Goal: Task Accomplishment & Management: Manage account settings

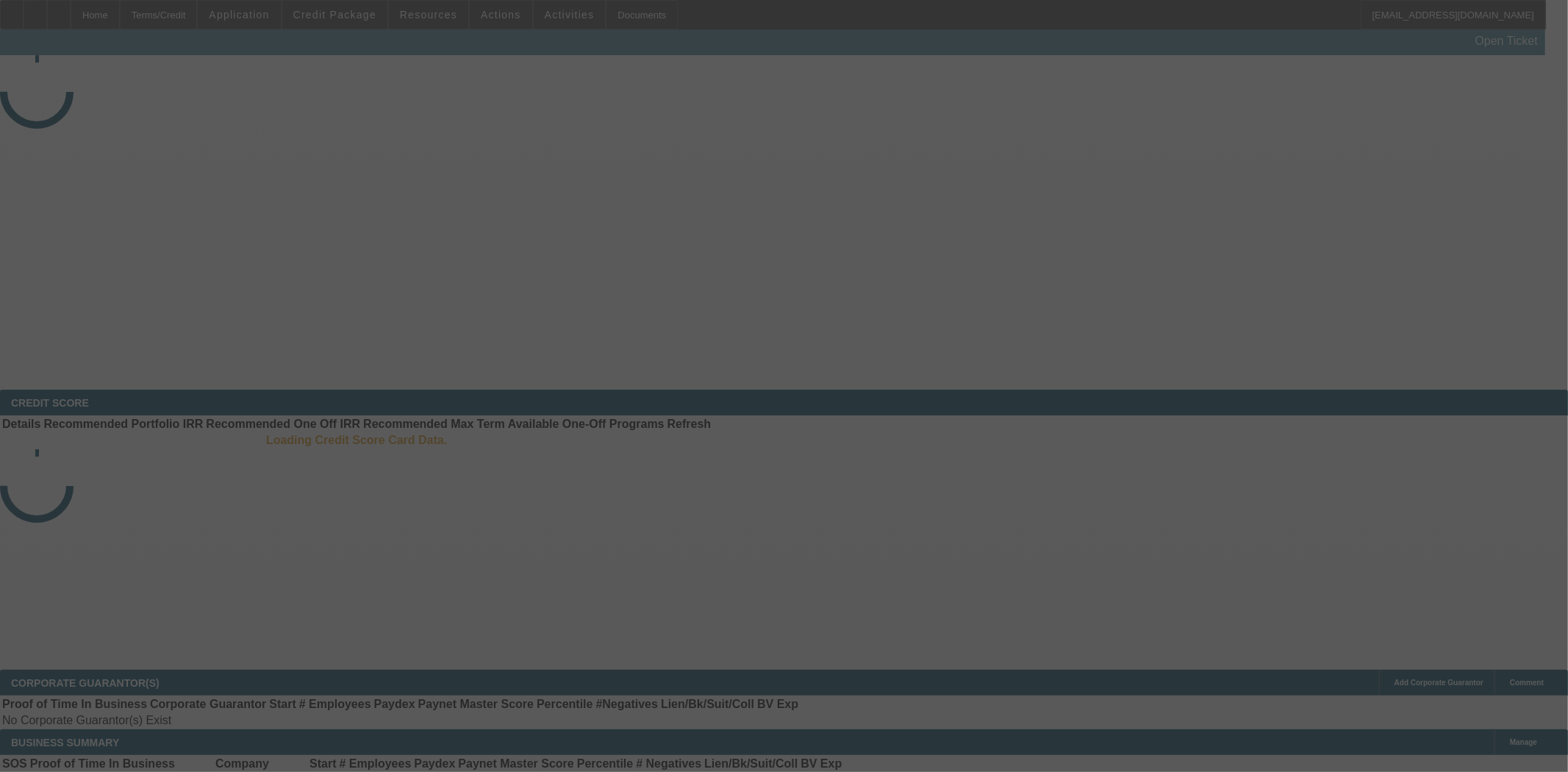
select select "4"
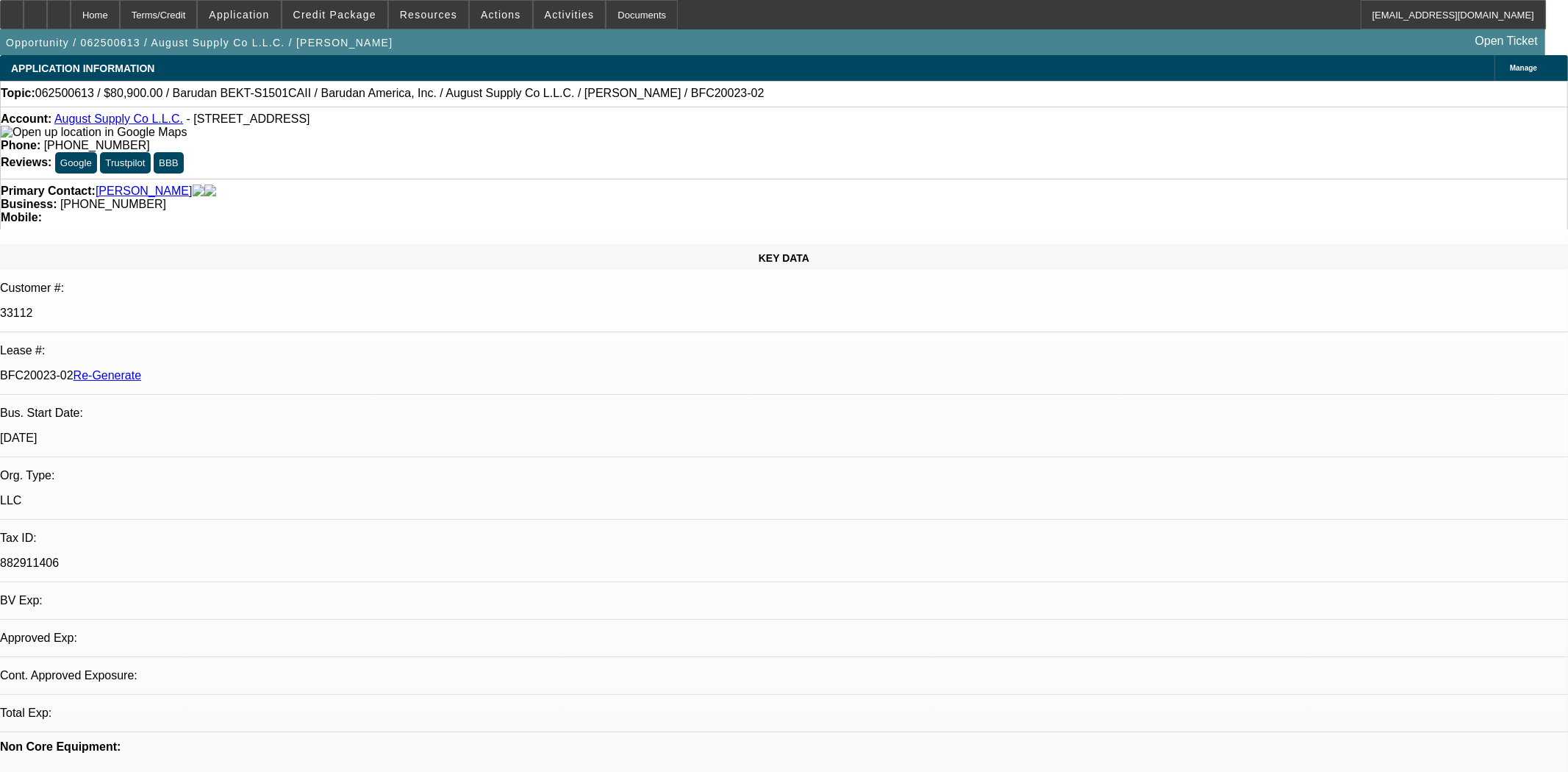
select select "0"
select select "2"
select select "0.1"
select select "4"
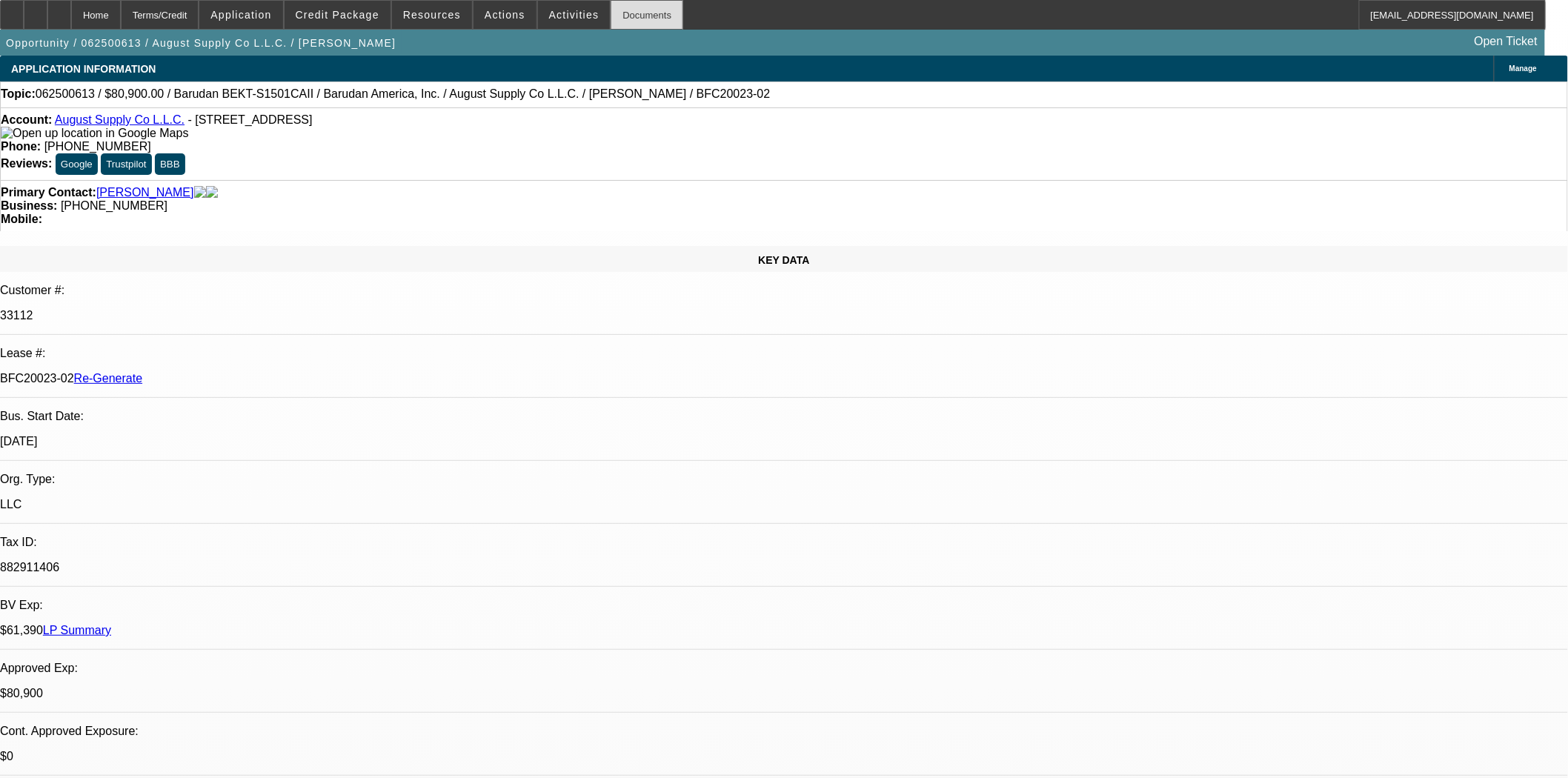
click at [638, 18] on div "Documents" at bounding box center [647, 15] width 73 height 30
click at [497, 18] on span "Actions" at bounding box center [505, 14] width 41 height 12
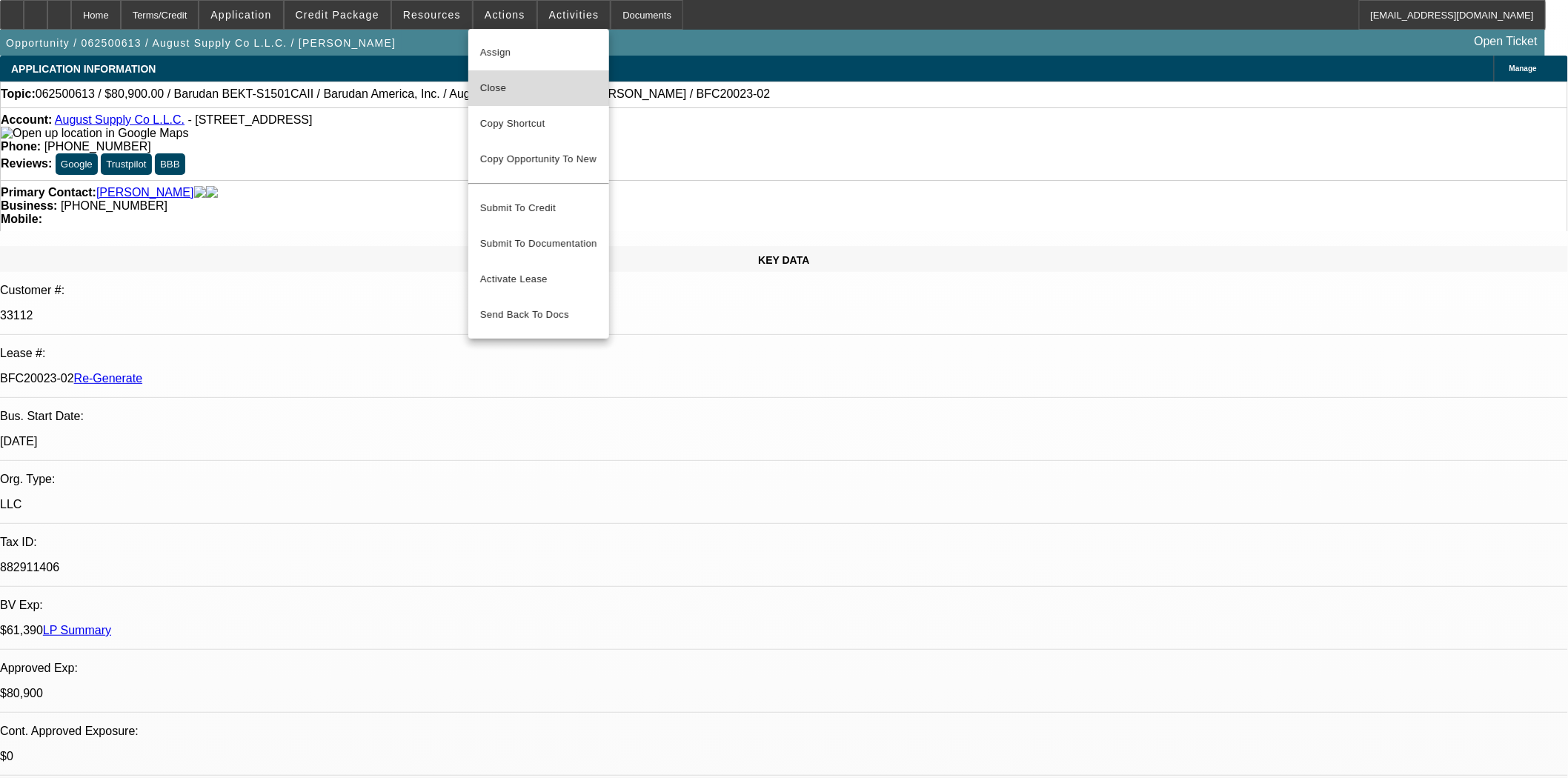
click at [501, 81] on span "Close" at bounding box center [538, 88] width 117 height 18
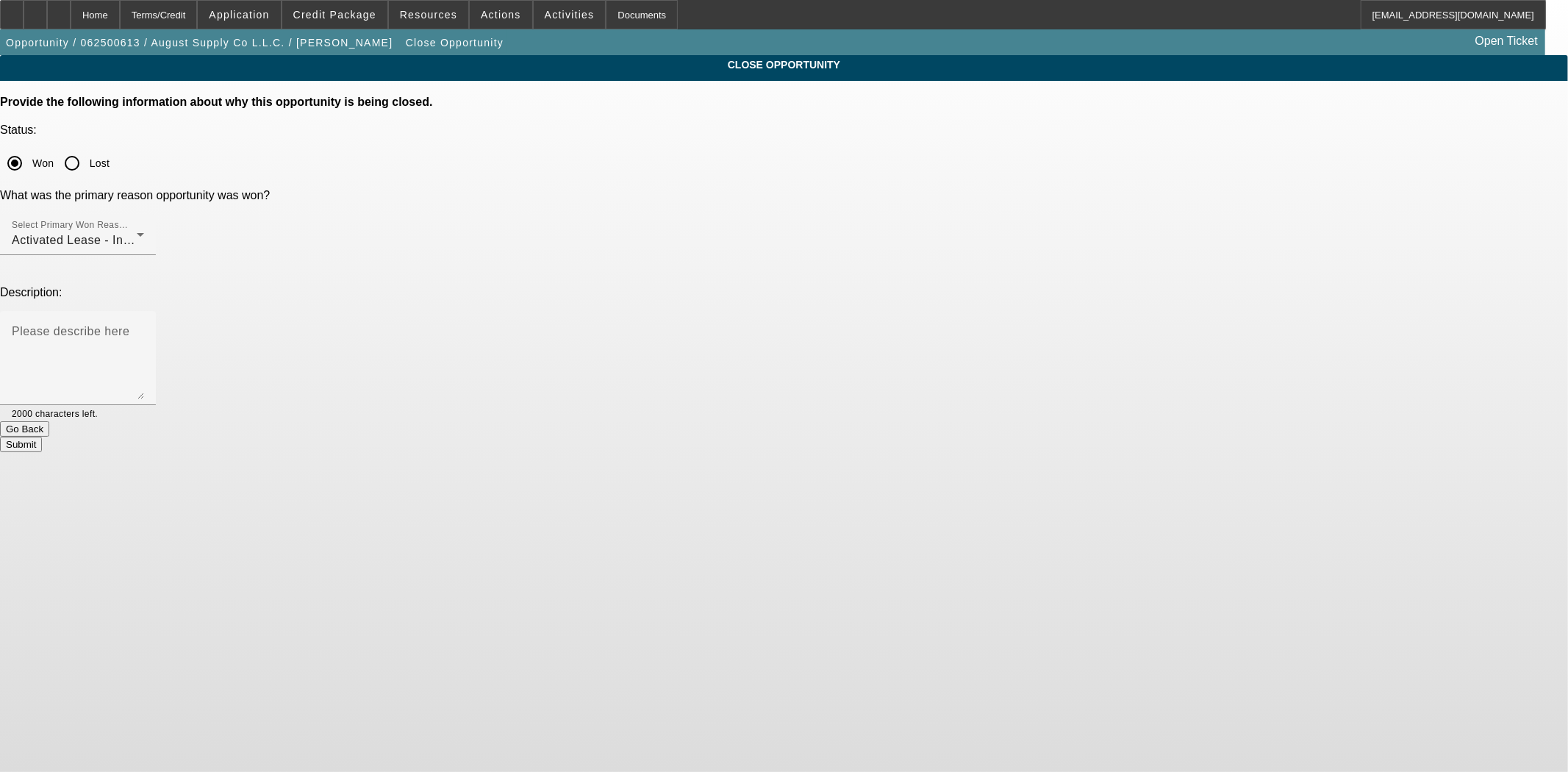
click at [144, 405] on div at bounding box center [121, 413] width 47 height 16
click at [42, 437] on button "Submit" at bounding box center [21, 445] width 42 height 16
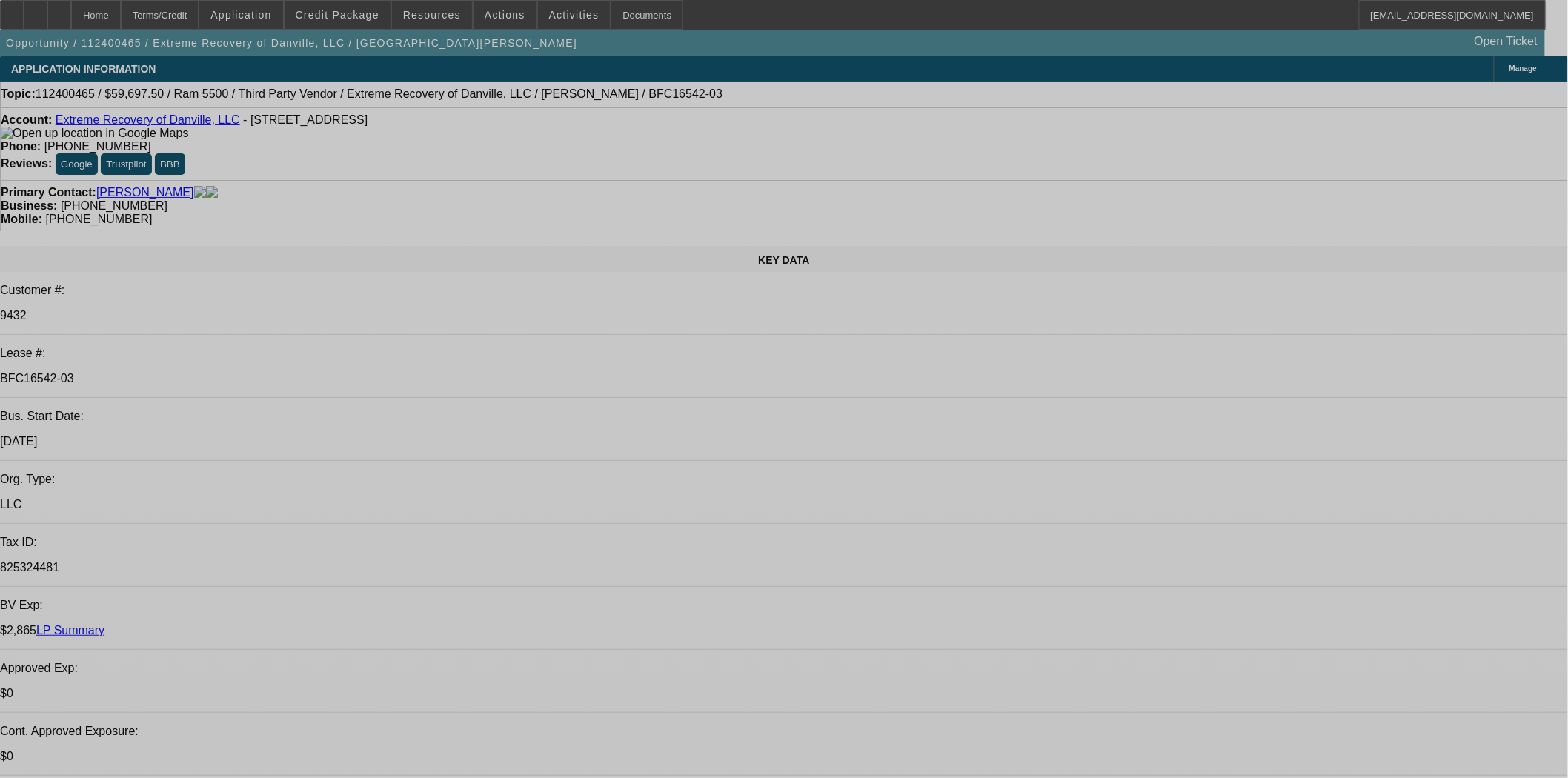
select select "0"
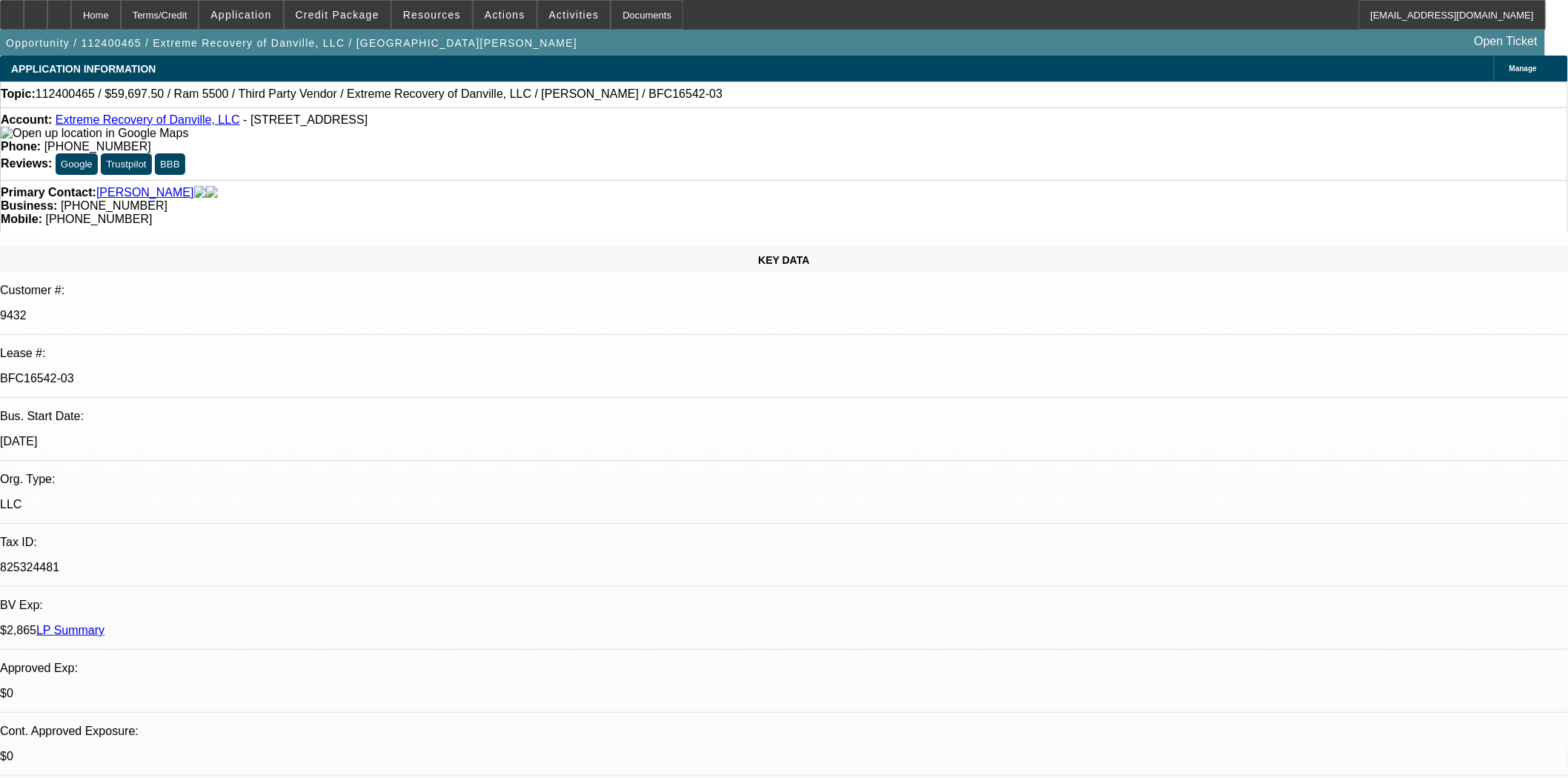
select select "2"
select select "0.1"
select select "4"
select select "0"
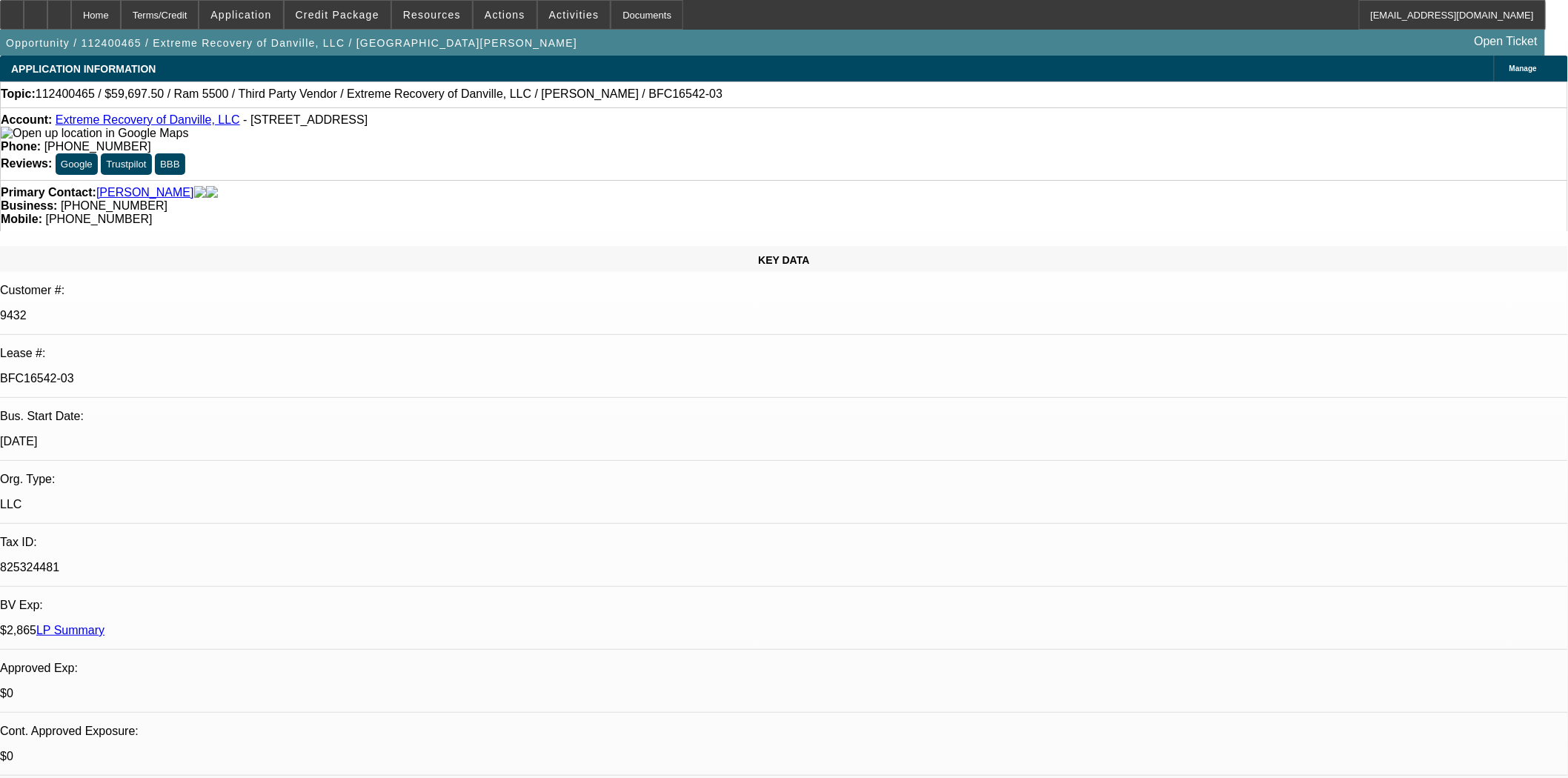
select select "2"
select select "0.1"
select select "4"
select select "0"
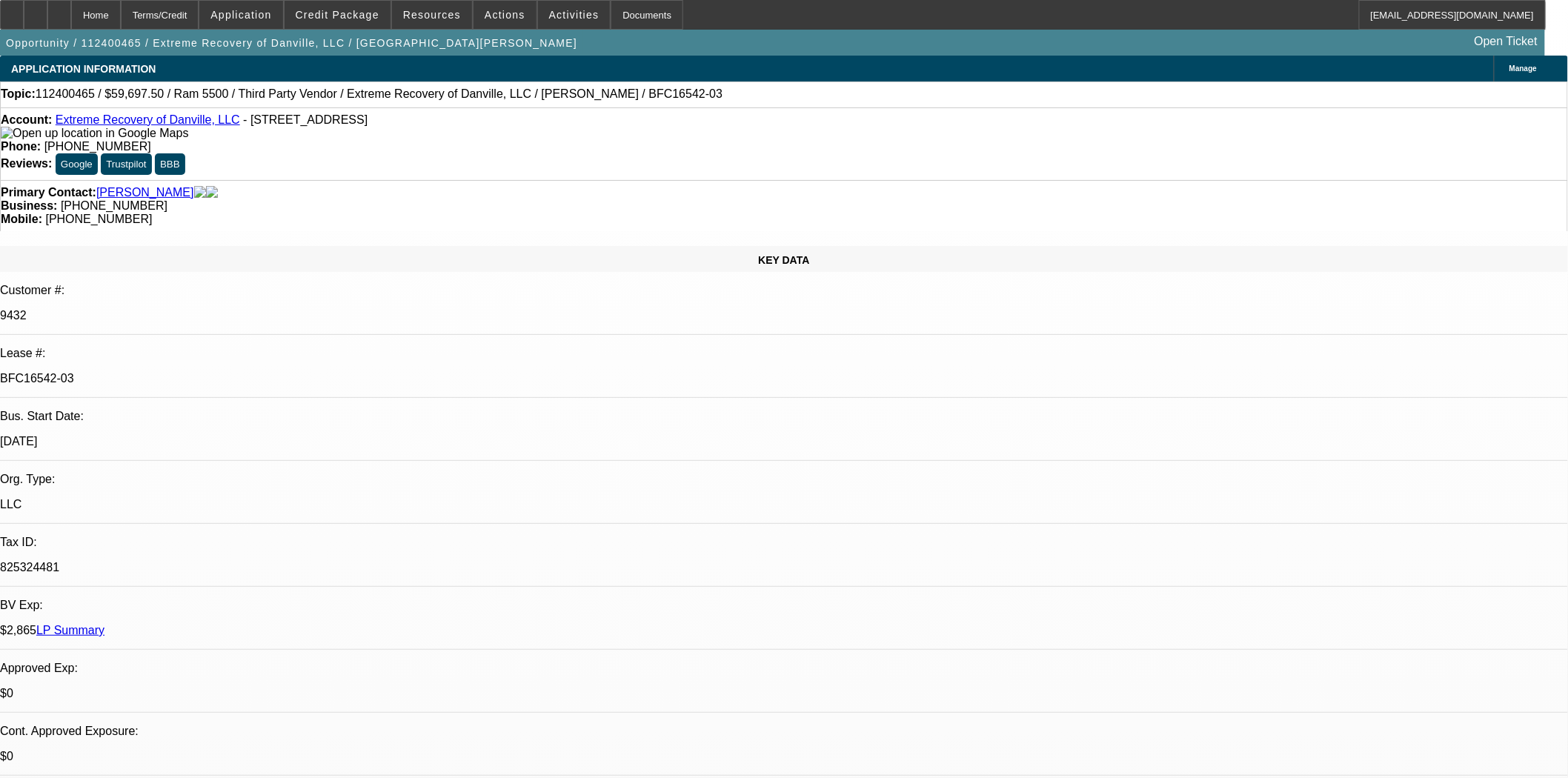
select select "2"
select select "0.1"
select select "4"
select select "0"
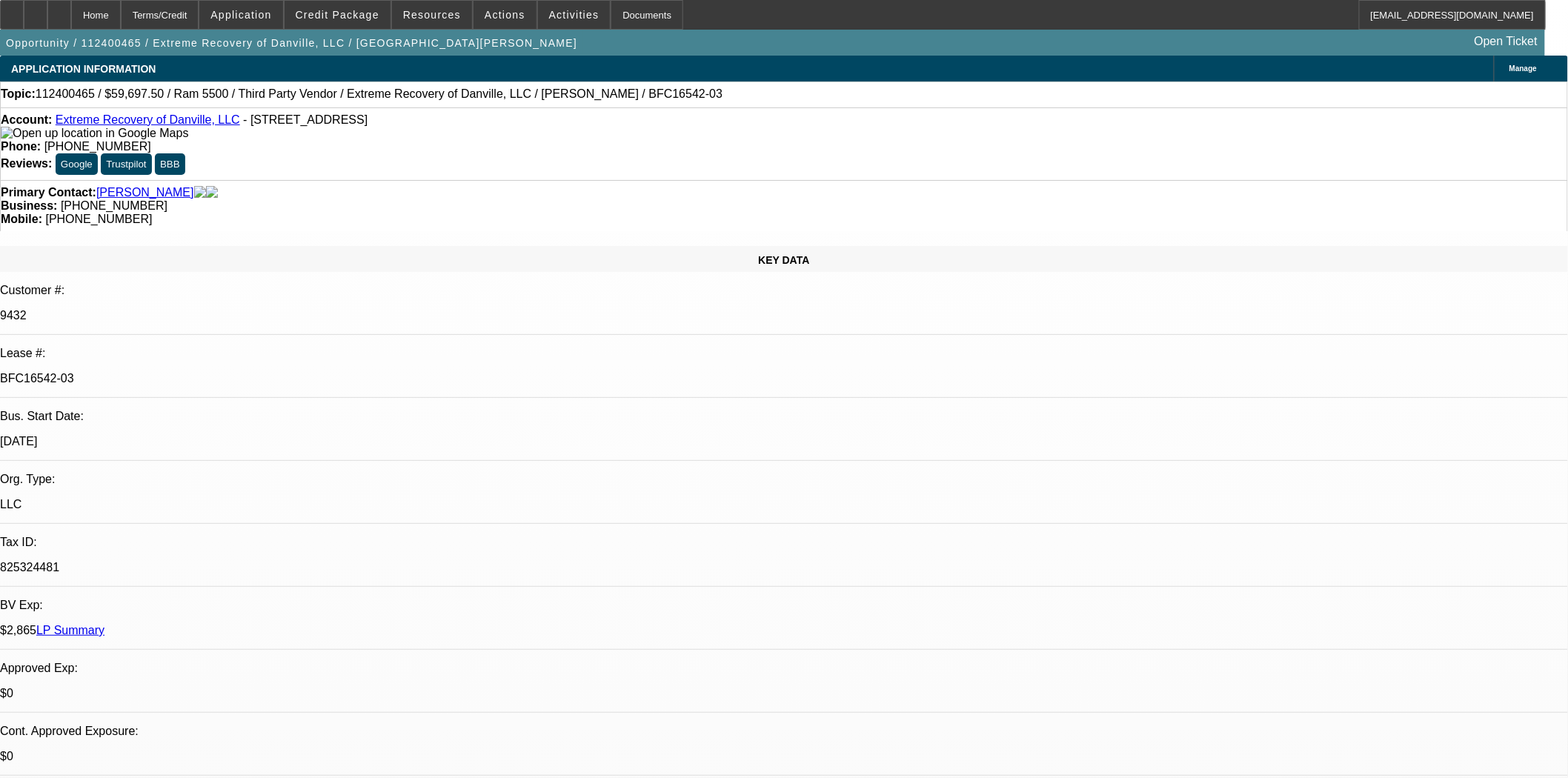
select select "2"
select select "0.1"
select select "4"
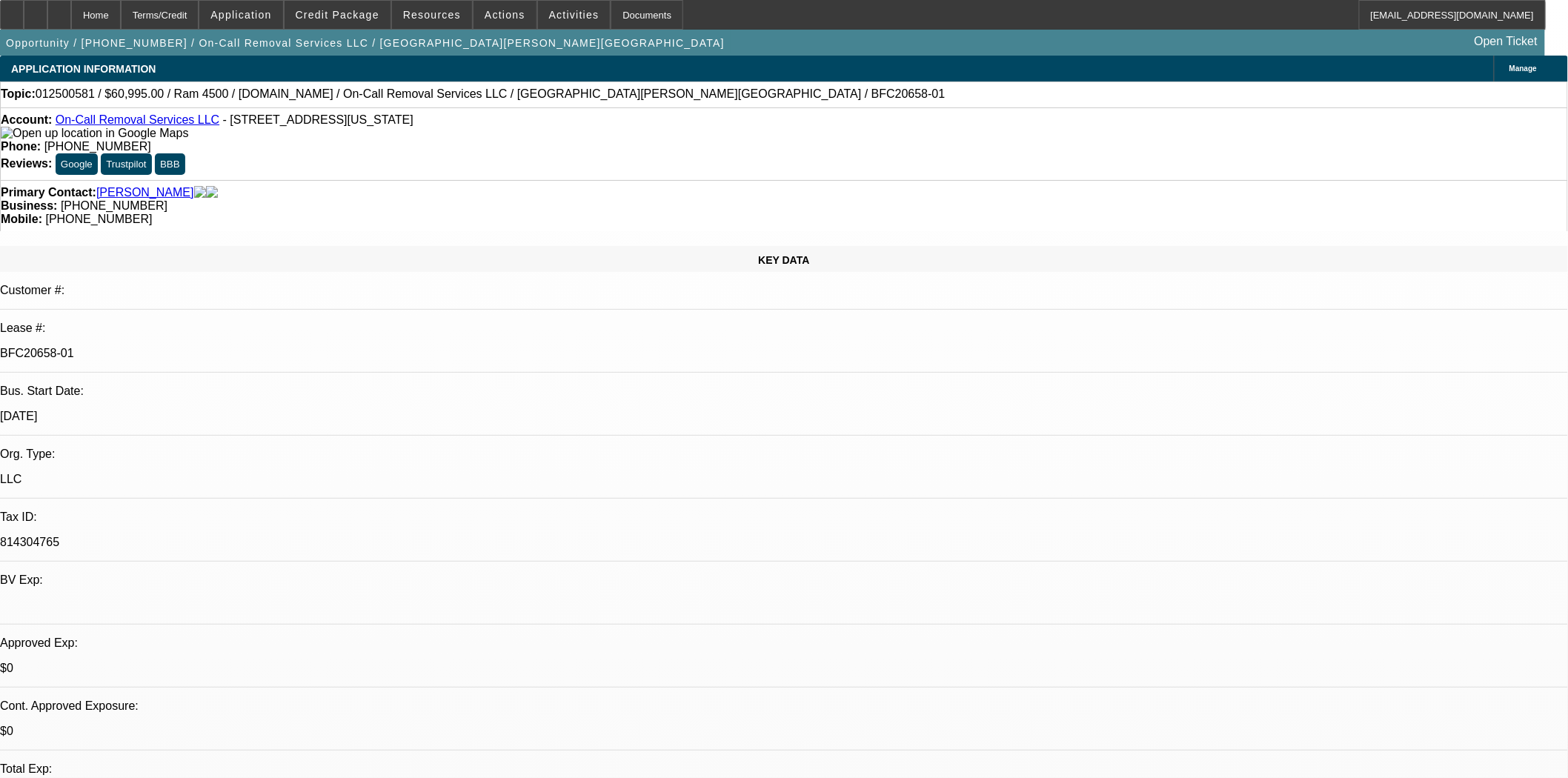
select select "0"
select select "2"
select select "0"
select select "6"
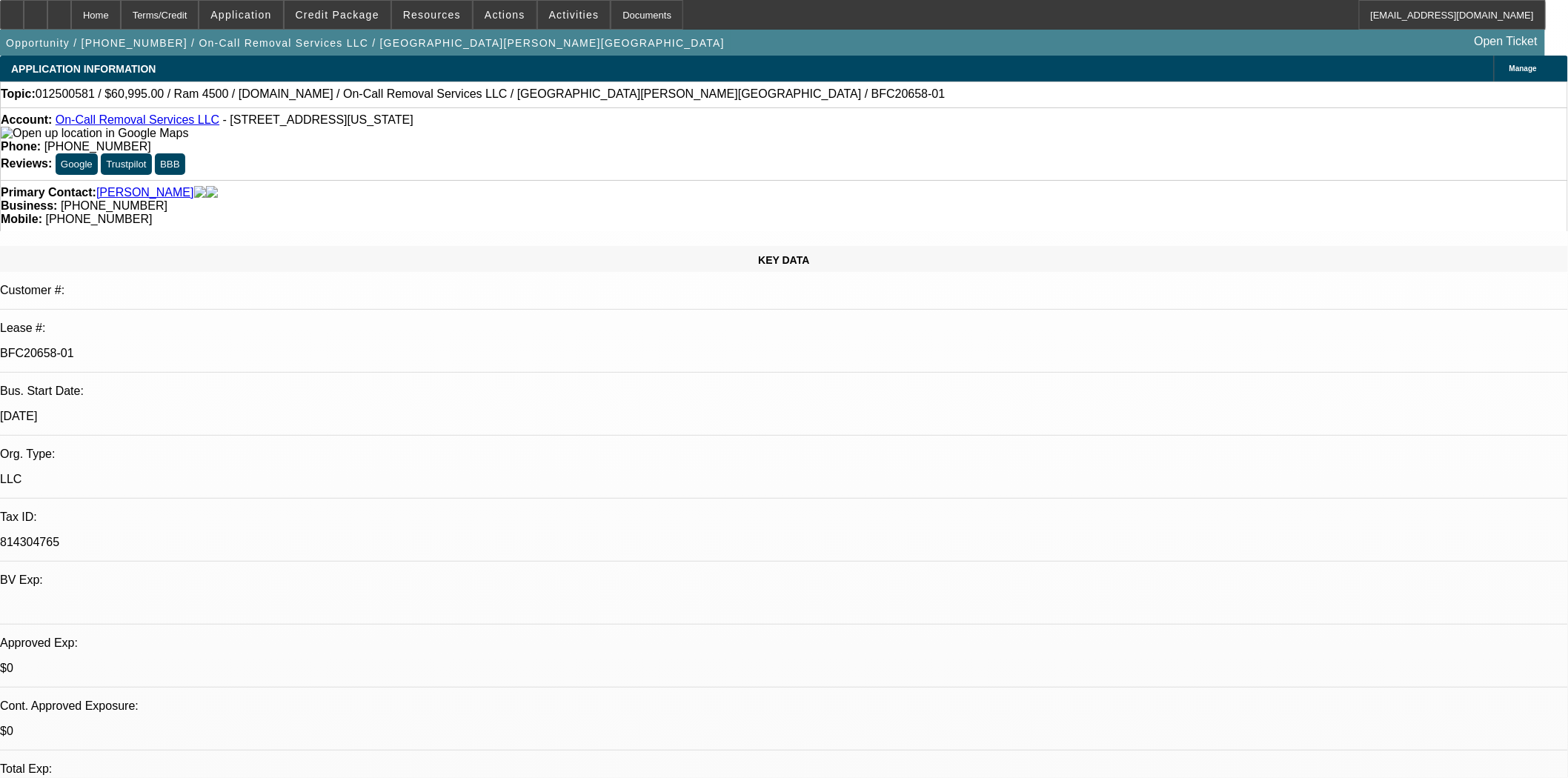
select select "0"
select select "2"
select select "0"
select select "6"
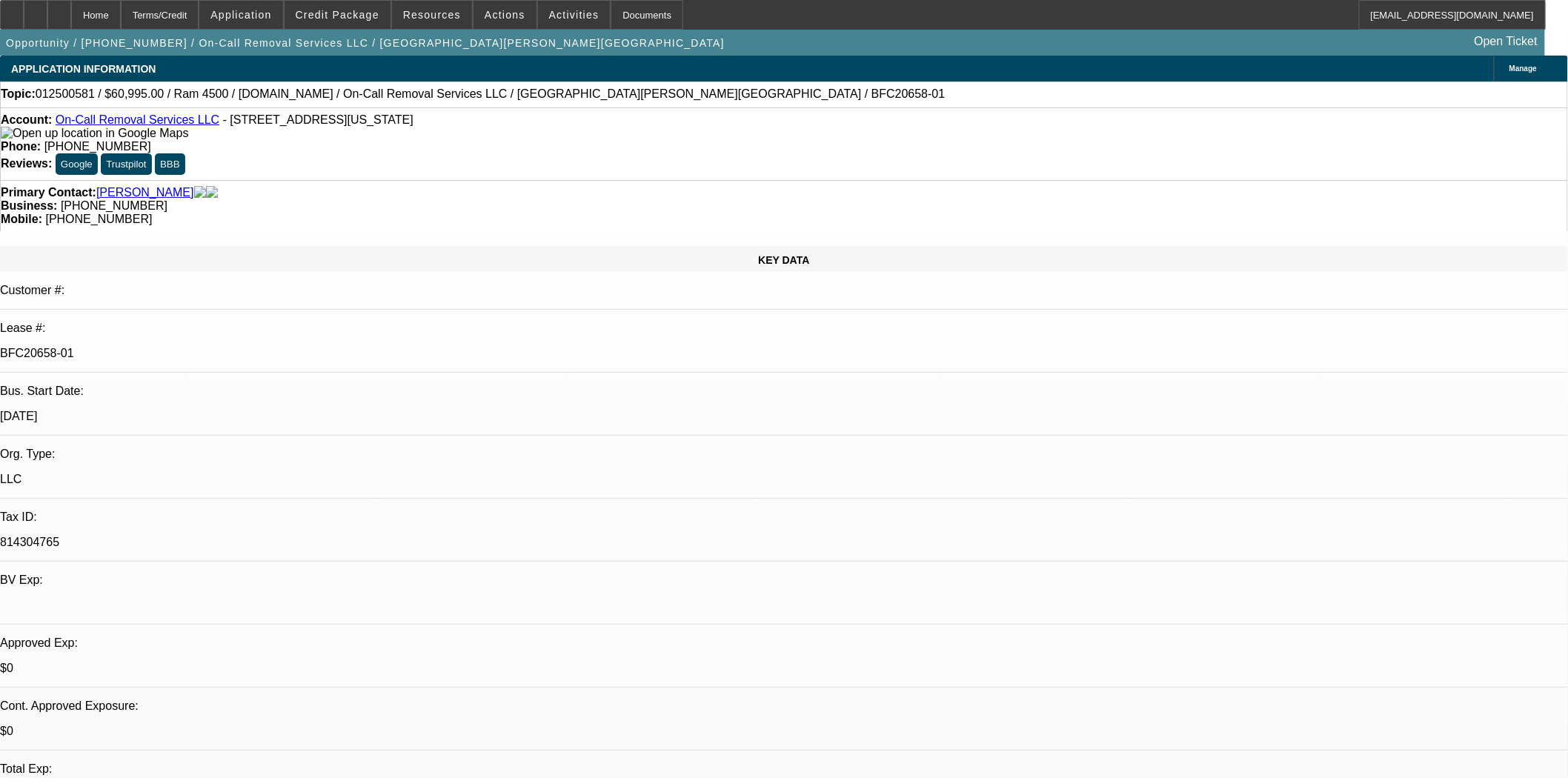
select select "0"
select select "2"
select select "0"
select select "6"
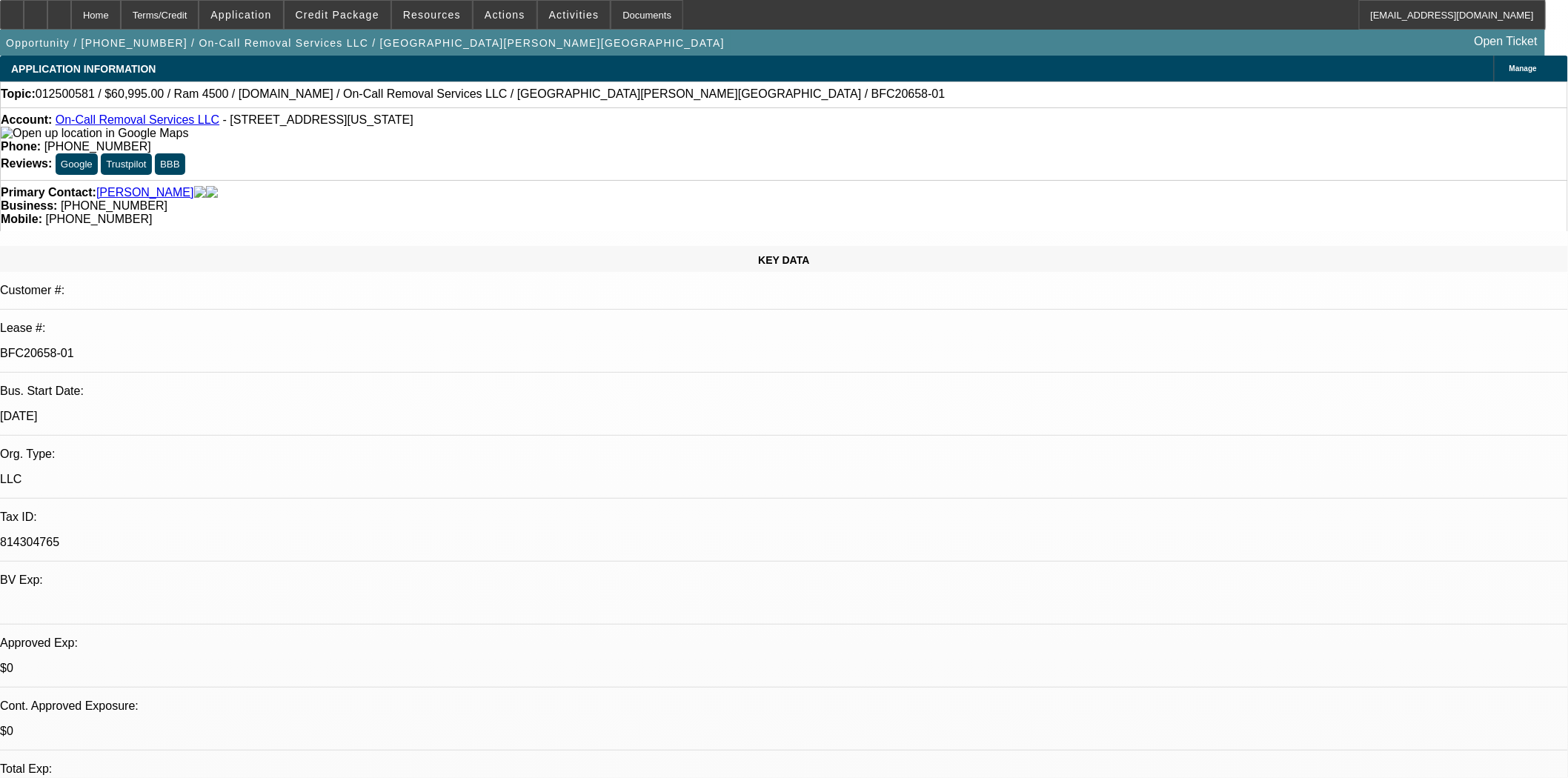
select select "0"
select select "2"
select select "0"
select select "6"
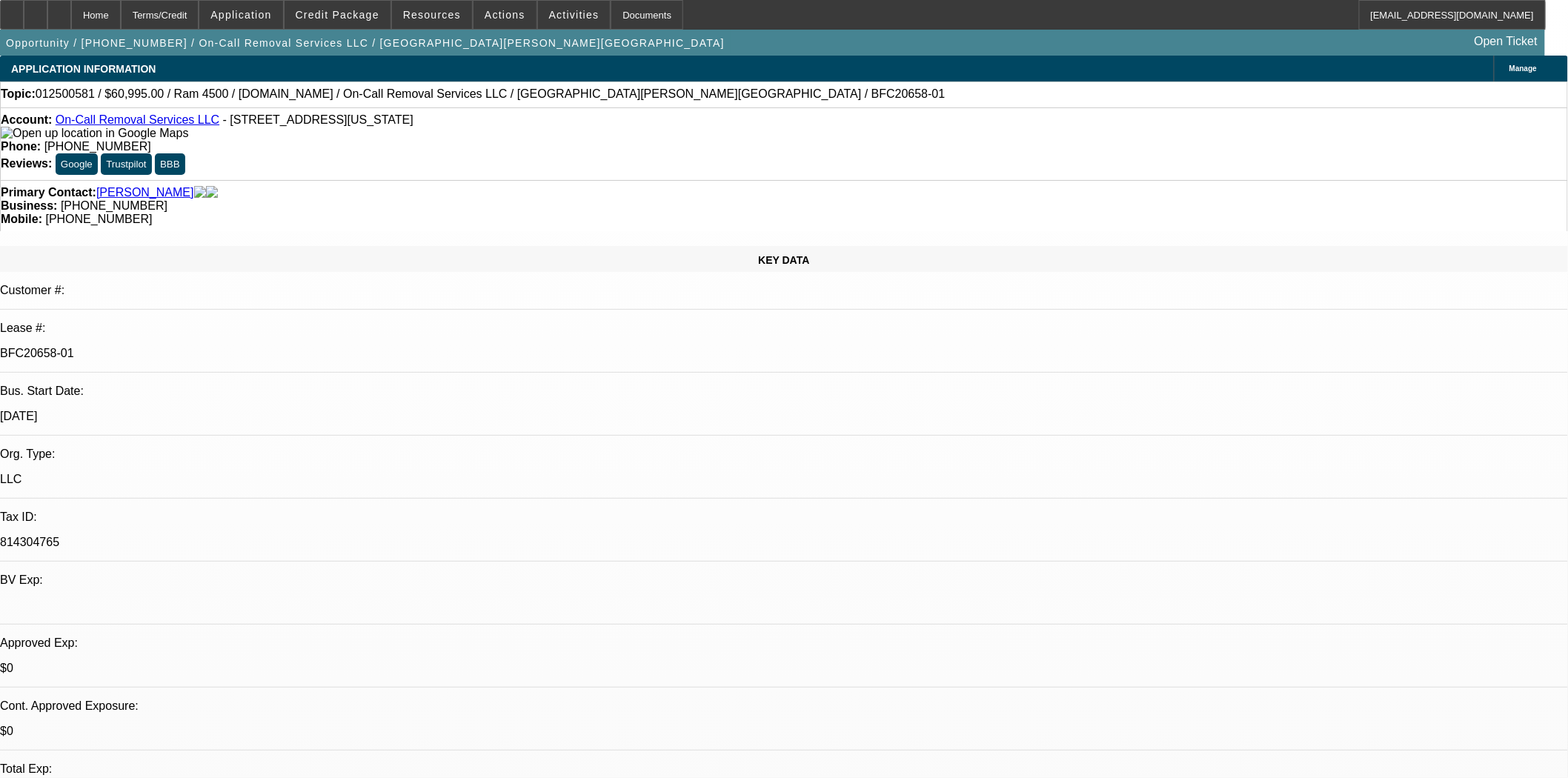
scroll to position [82, 0]
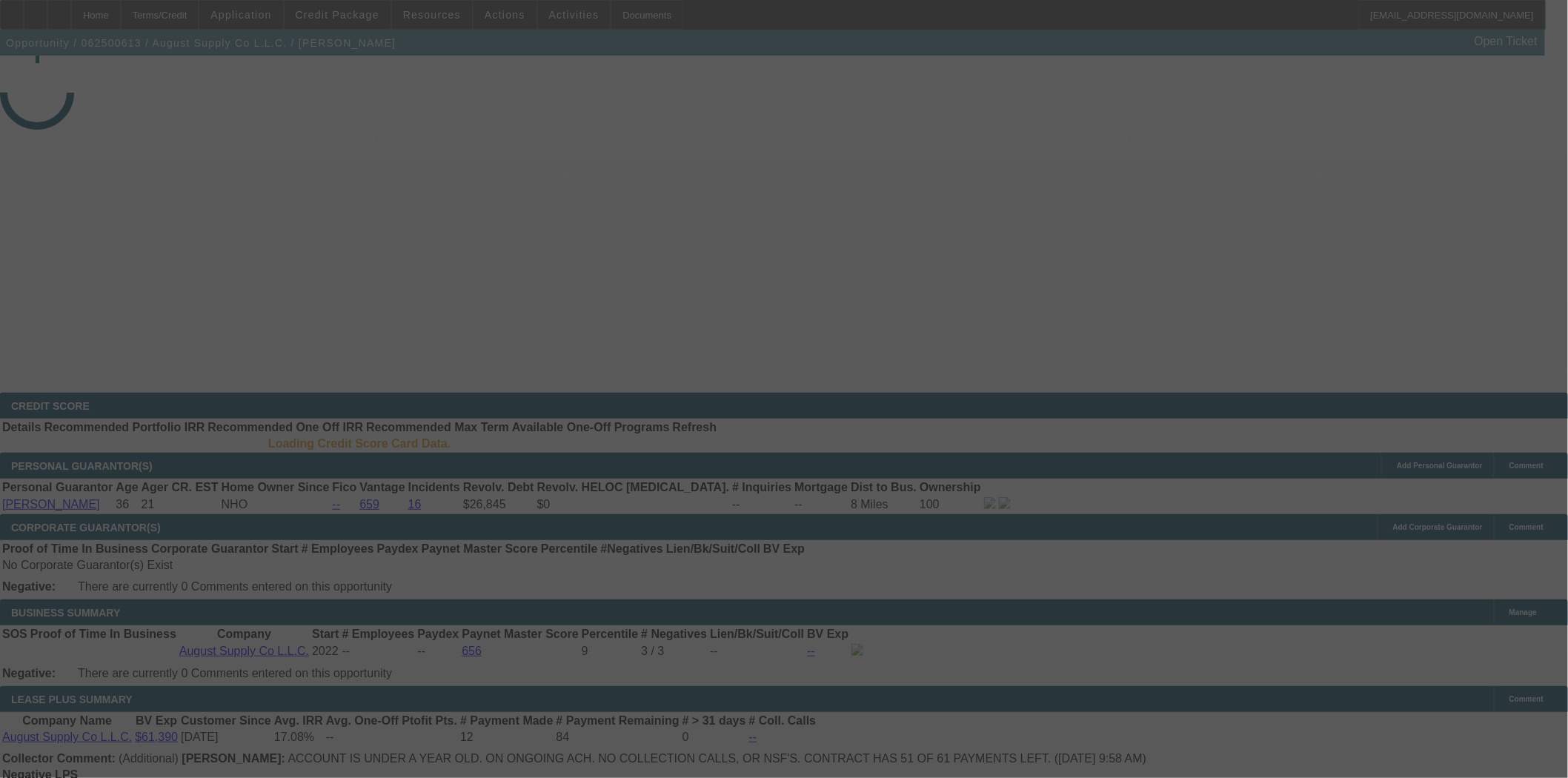
select select "4"
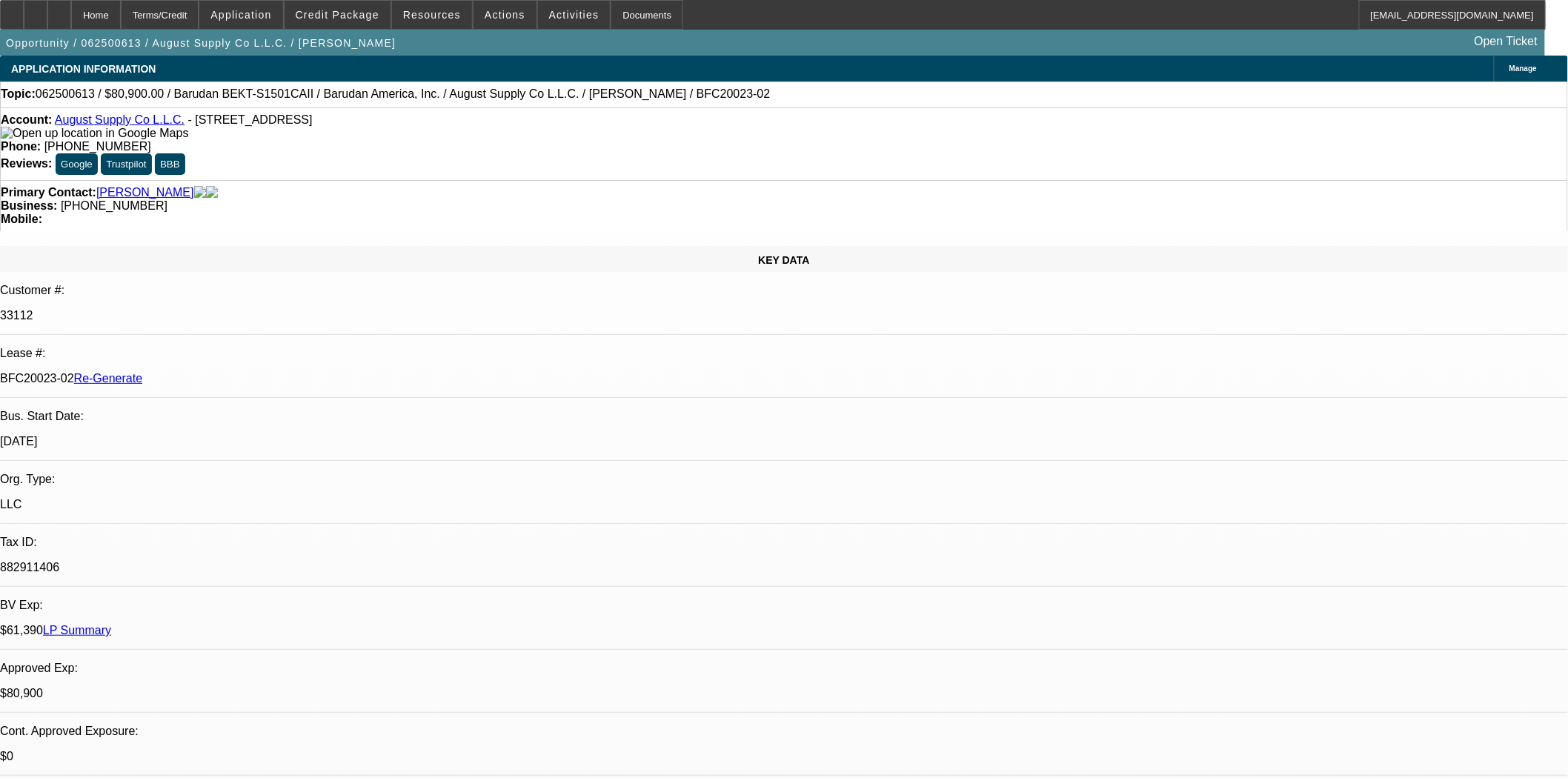
select select "0"
select select "2"
select select "0.1"
select select "4"
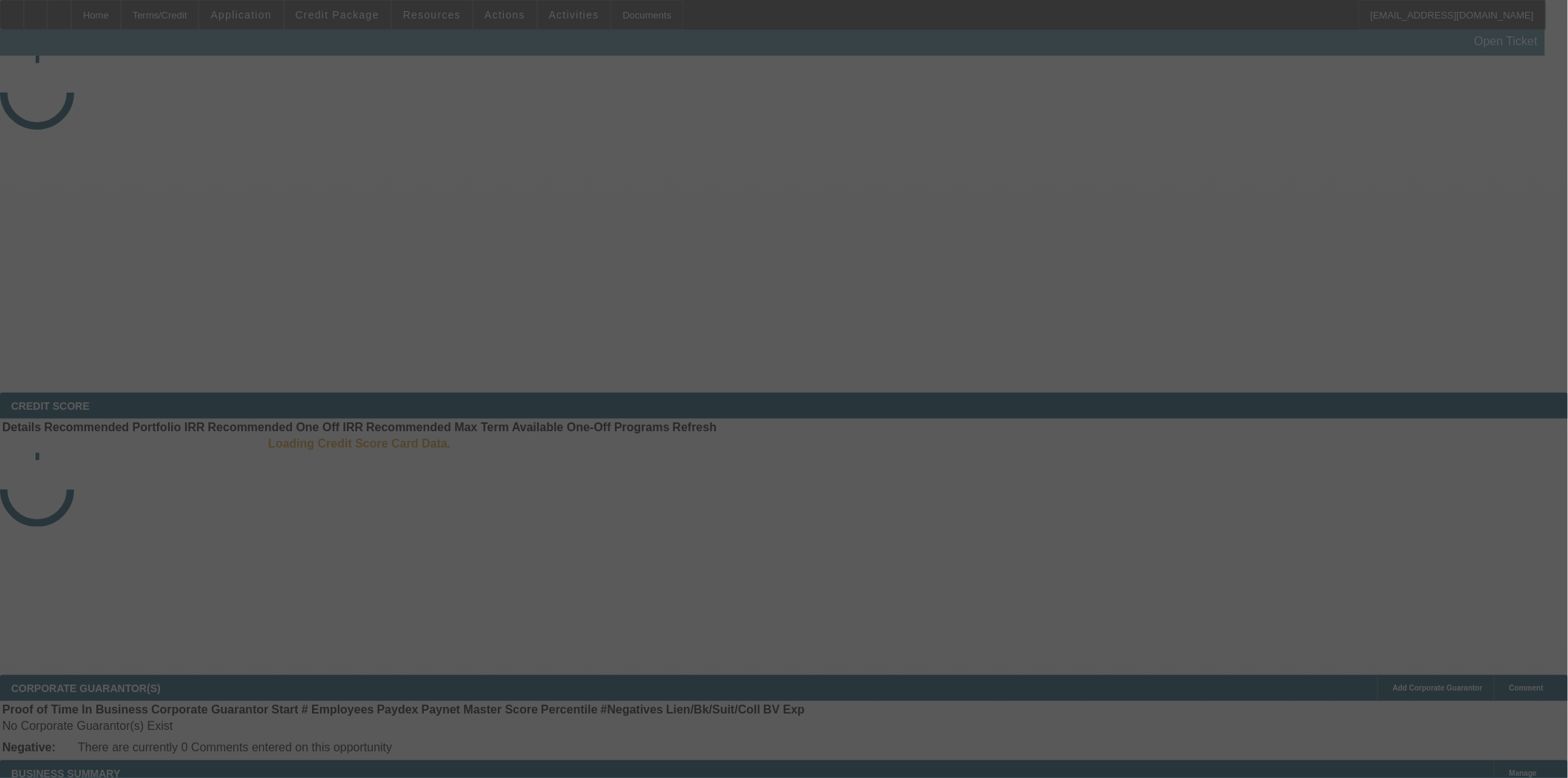
select select "3"
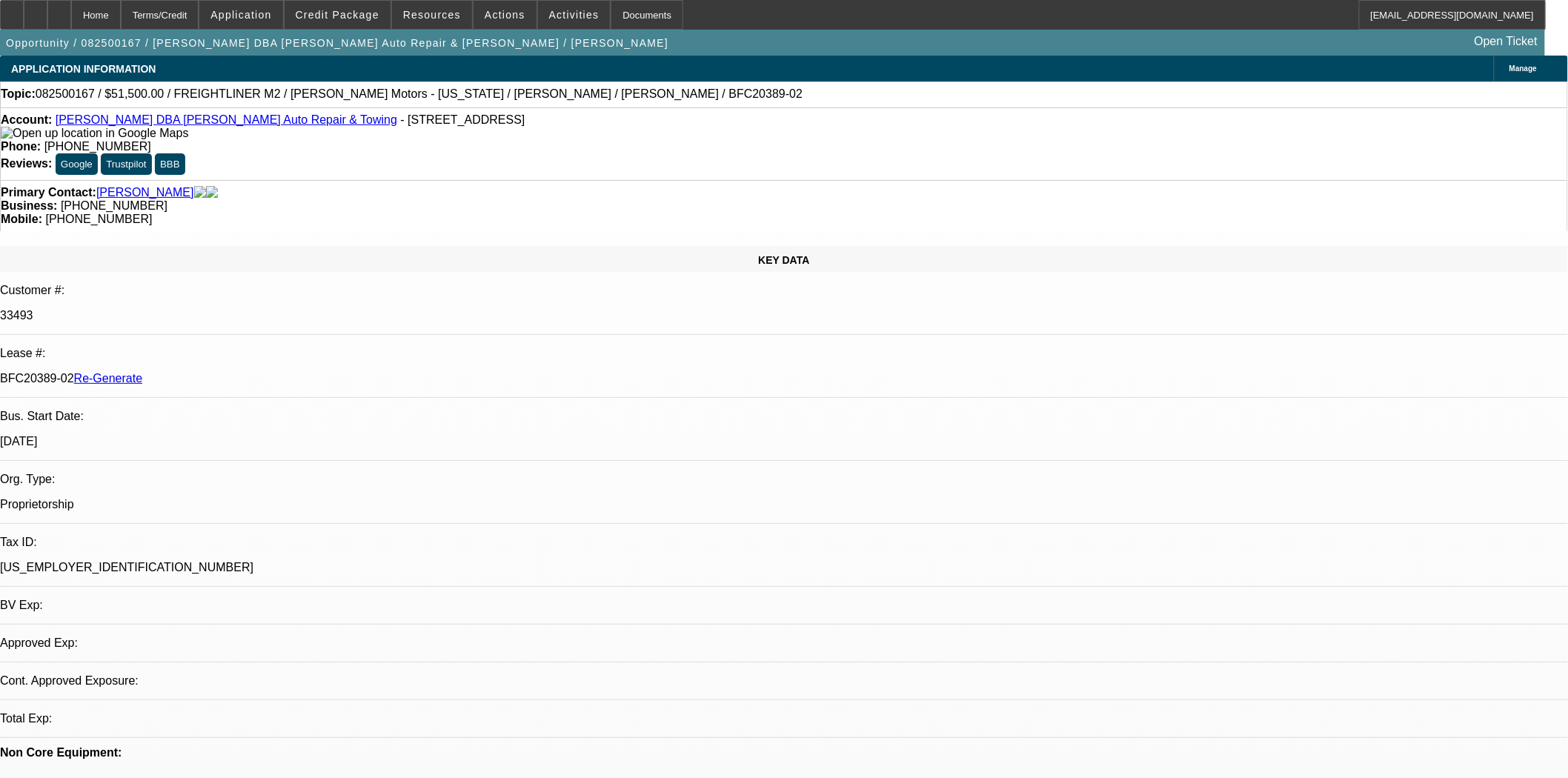
select select "0"
select select "2"
select select "0"
select select "6"
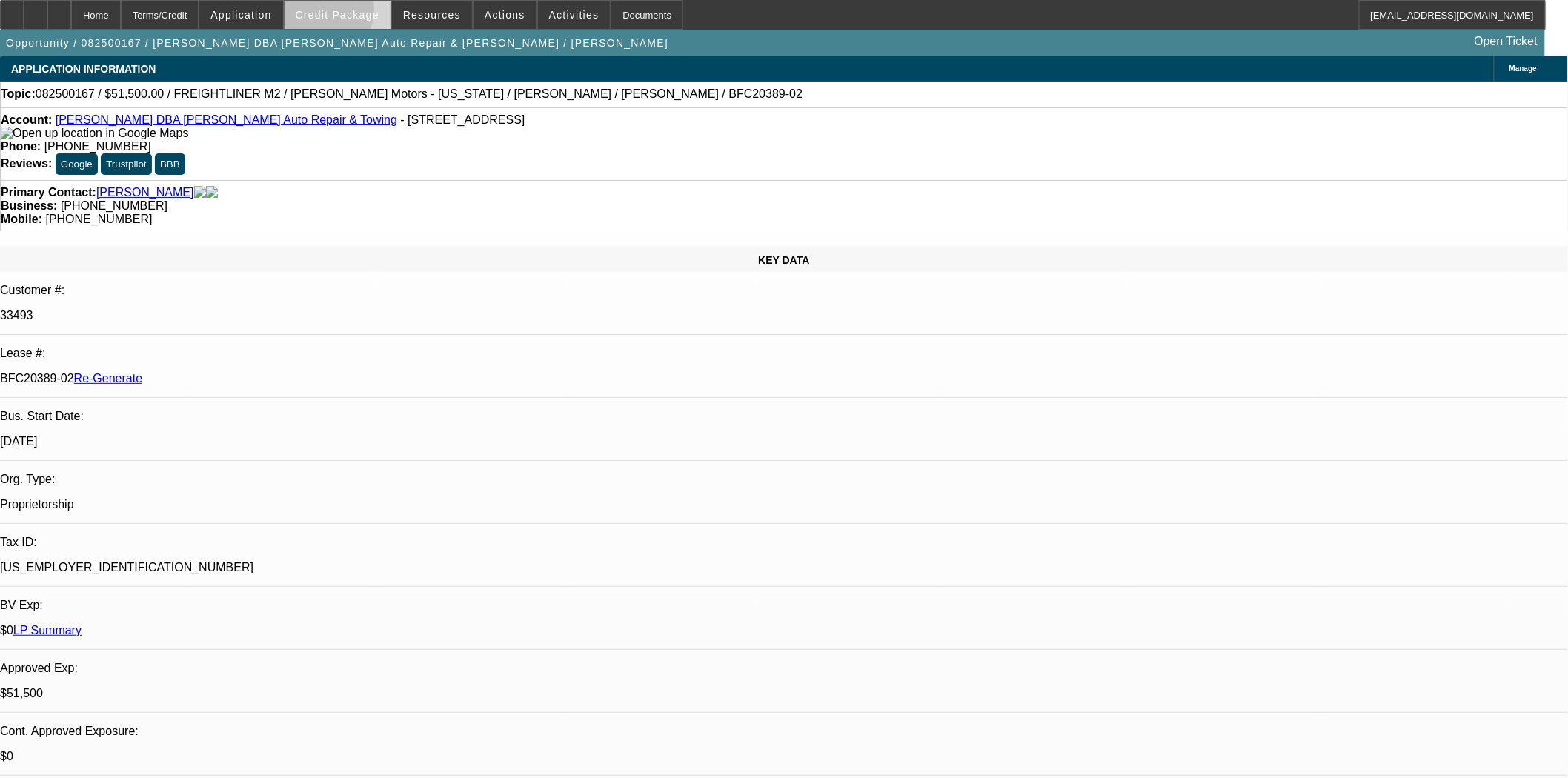
click at [345, 13] on span "Credit Package" at bounding box center [337, 14] width 84 height 12
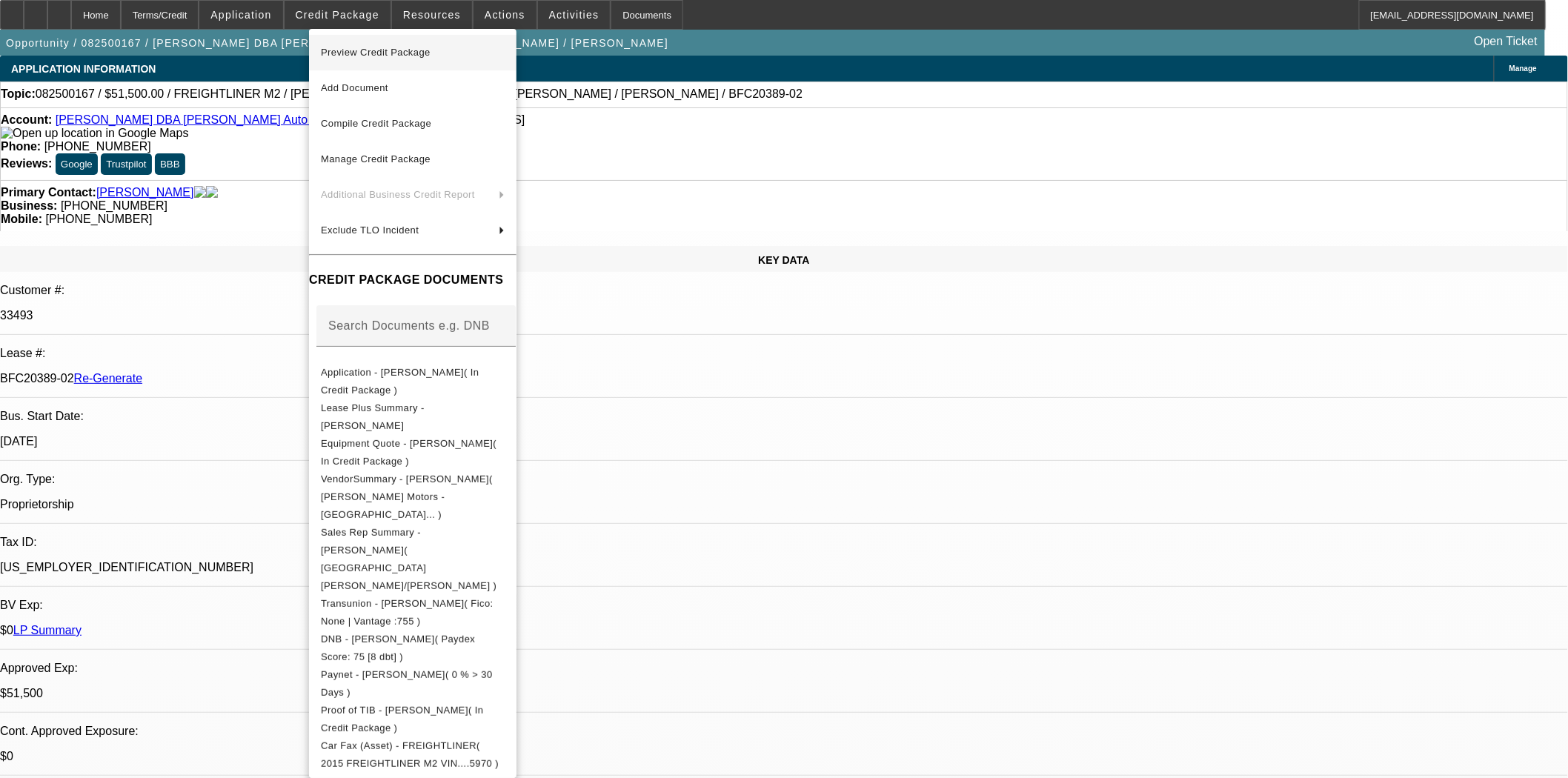
click at [359, 49] on span "Preview Credit Package" at bounding box center [376, 52] width 110 height 11
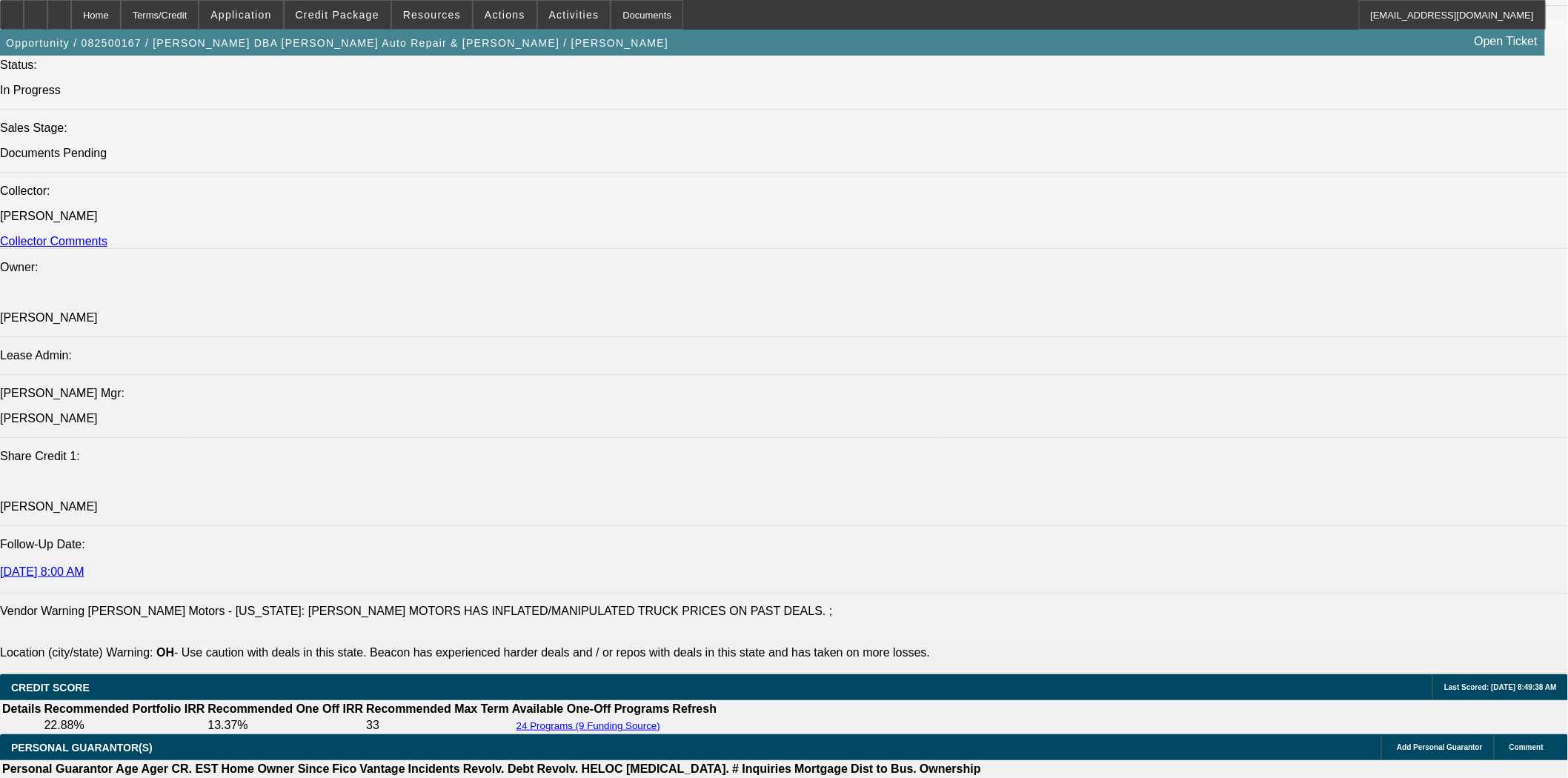
scroll to position [1976, 0]
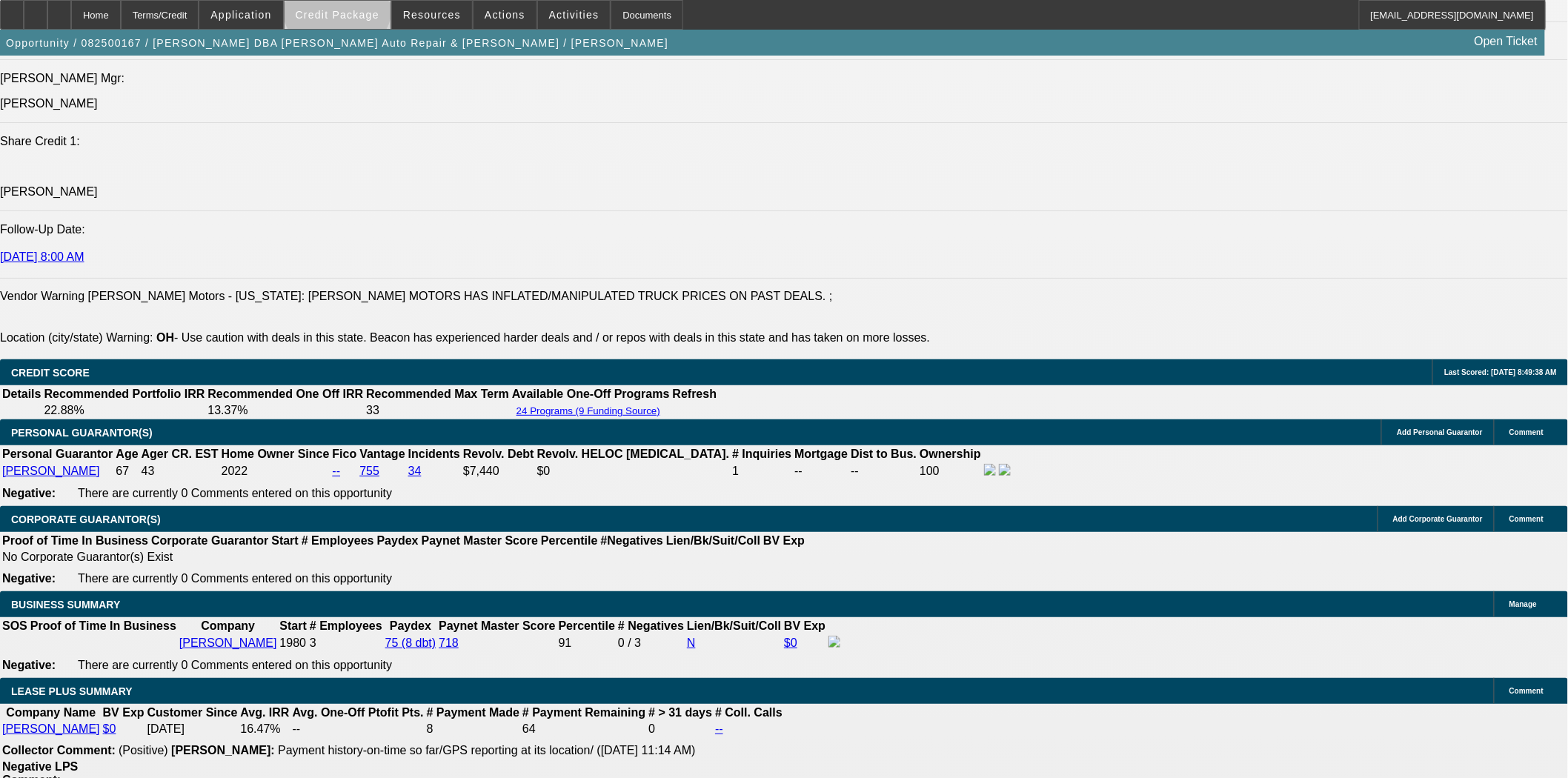
click at [362, 8] on span at bounding box center [337, 14] width 106 height 35
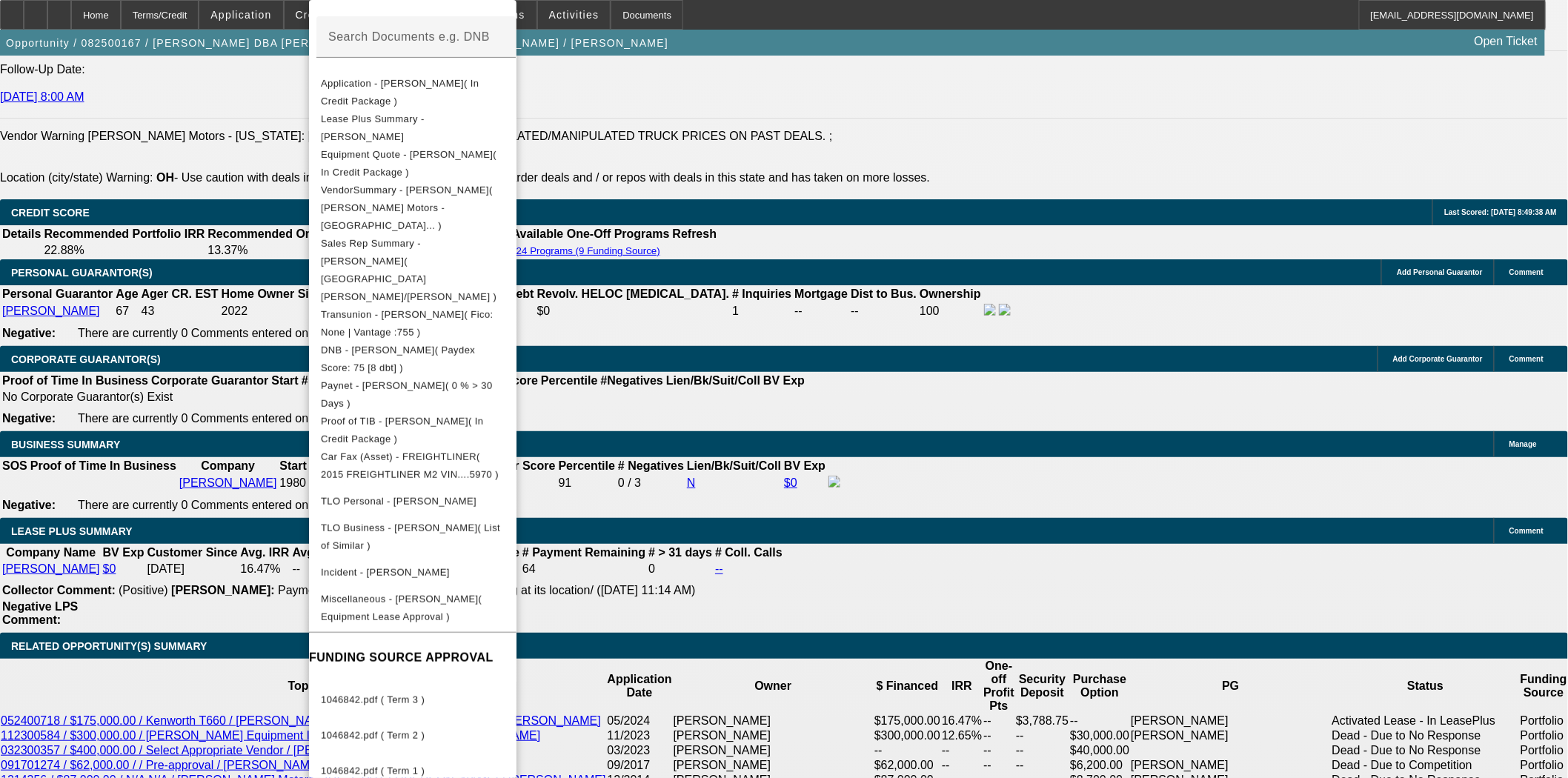
scroll to position [2635, 0]
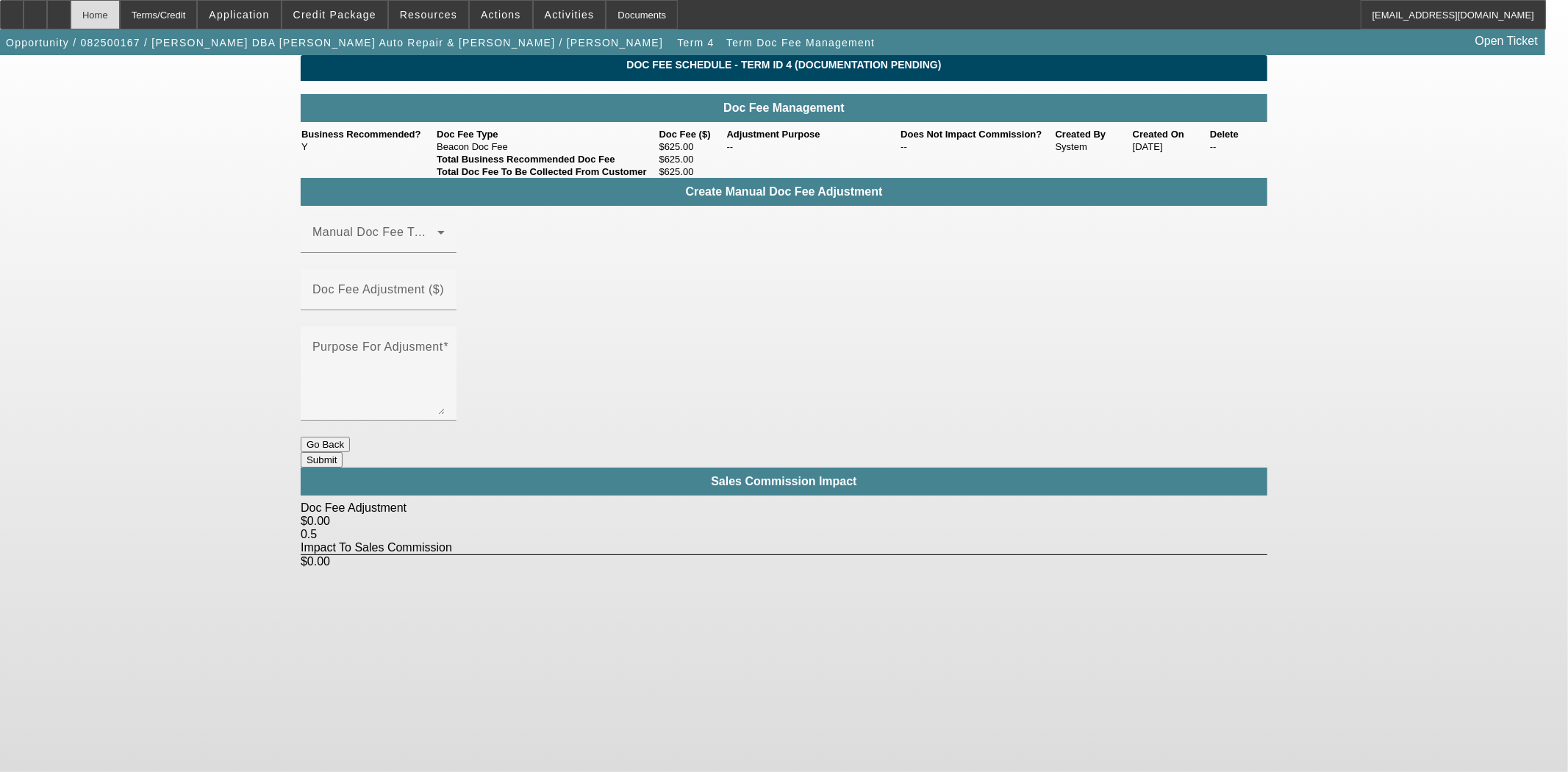
click at [120, 18] on div "Home" at bounding box center [95, 15] width 49 height 30
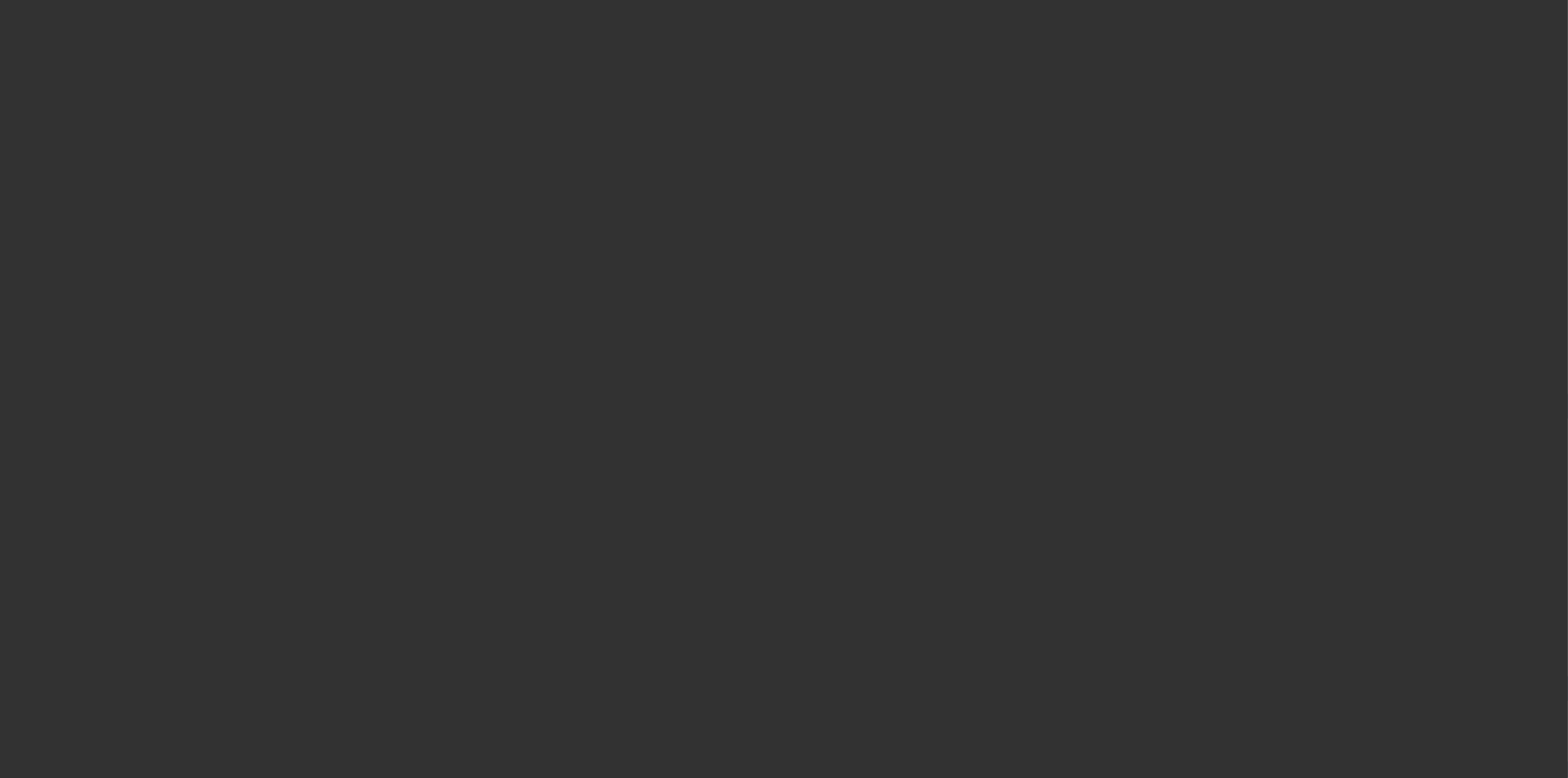
select select "3"
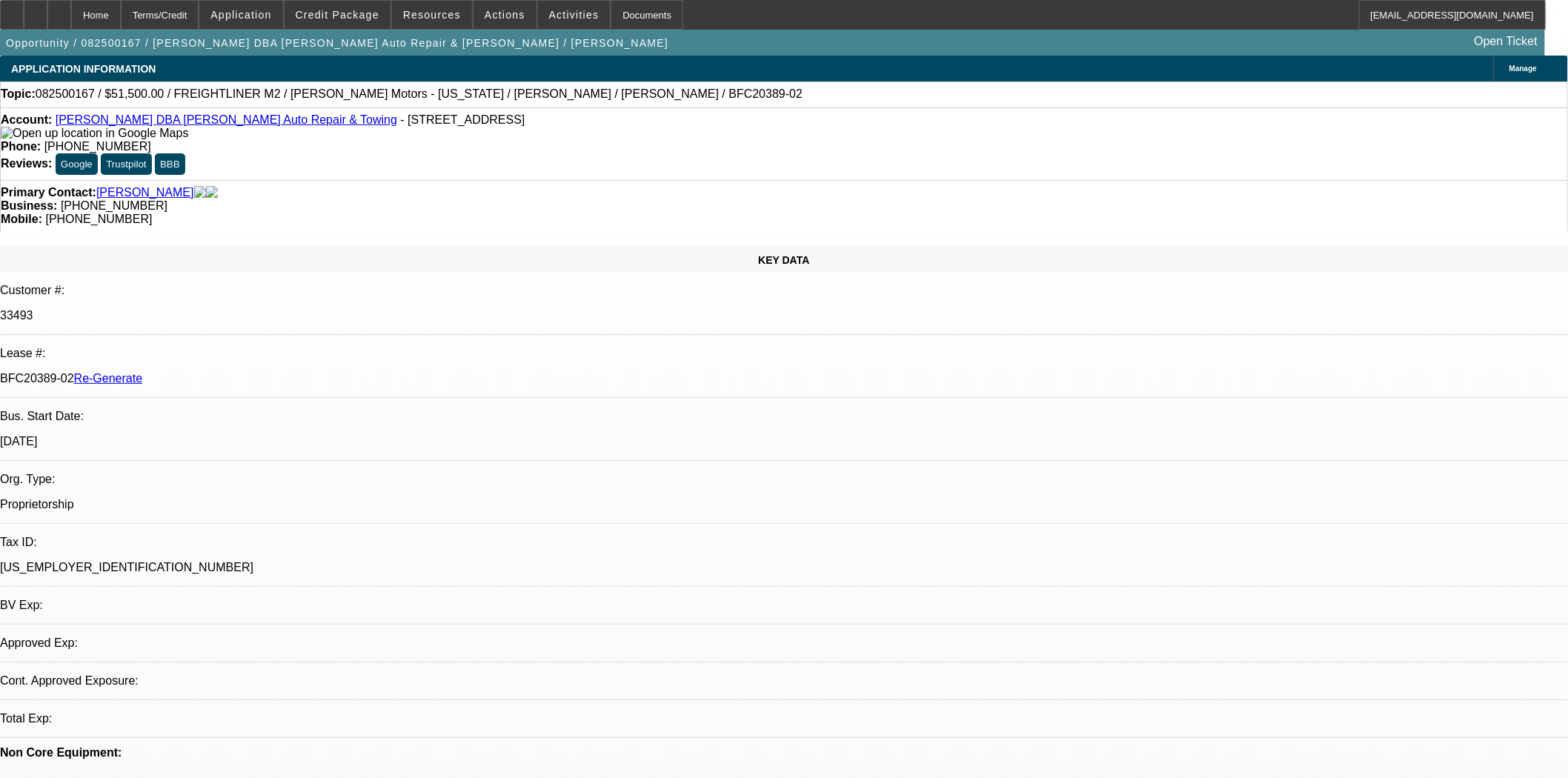
select select "0"
select select "2"
select select "0"
select select "6"
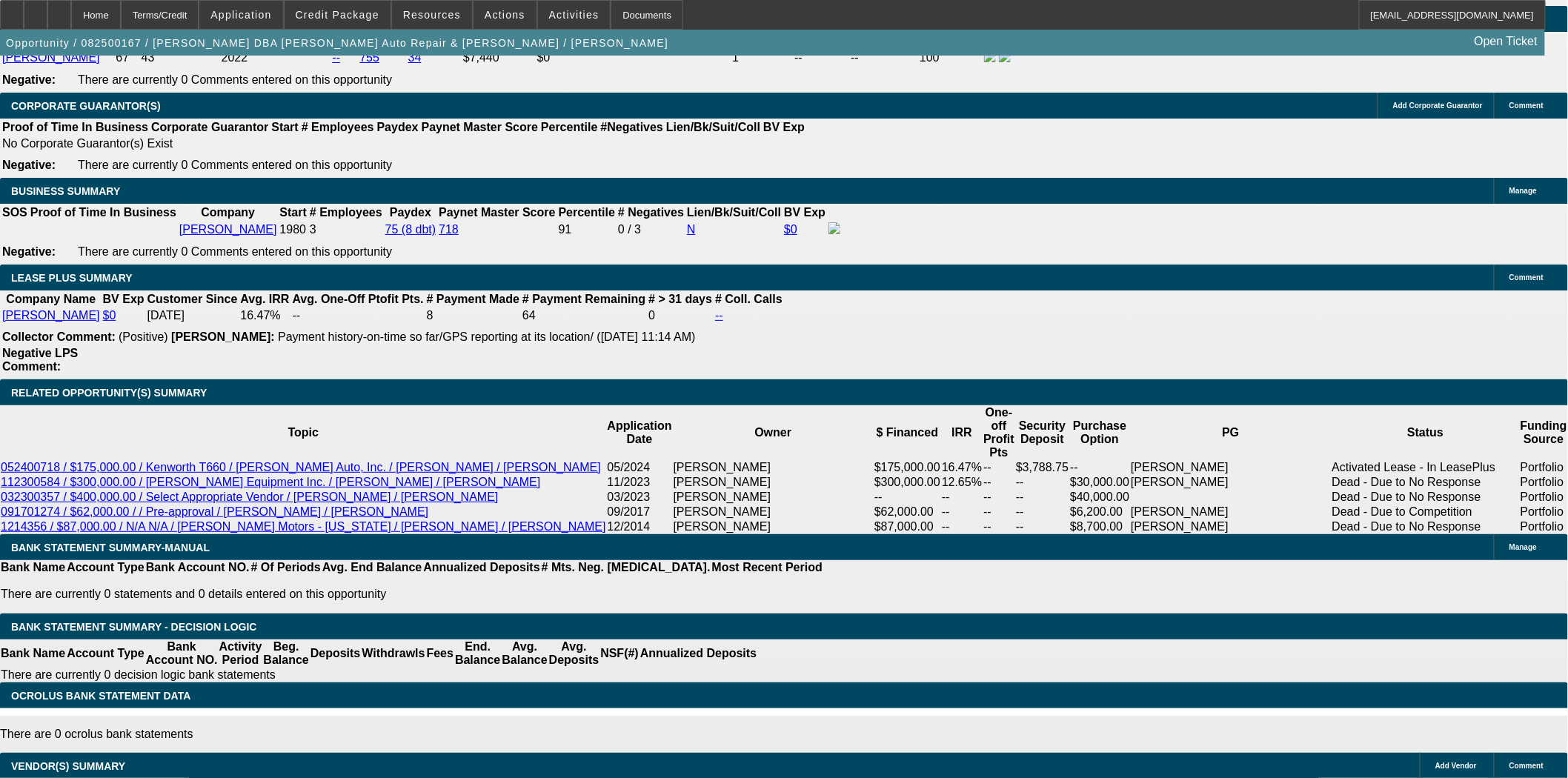
scroll to position [2383, 0]
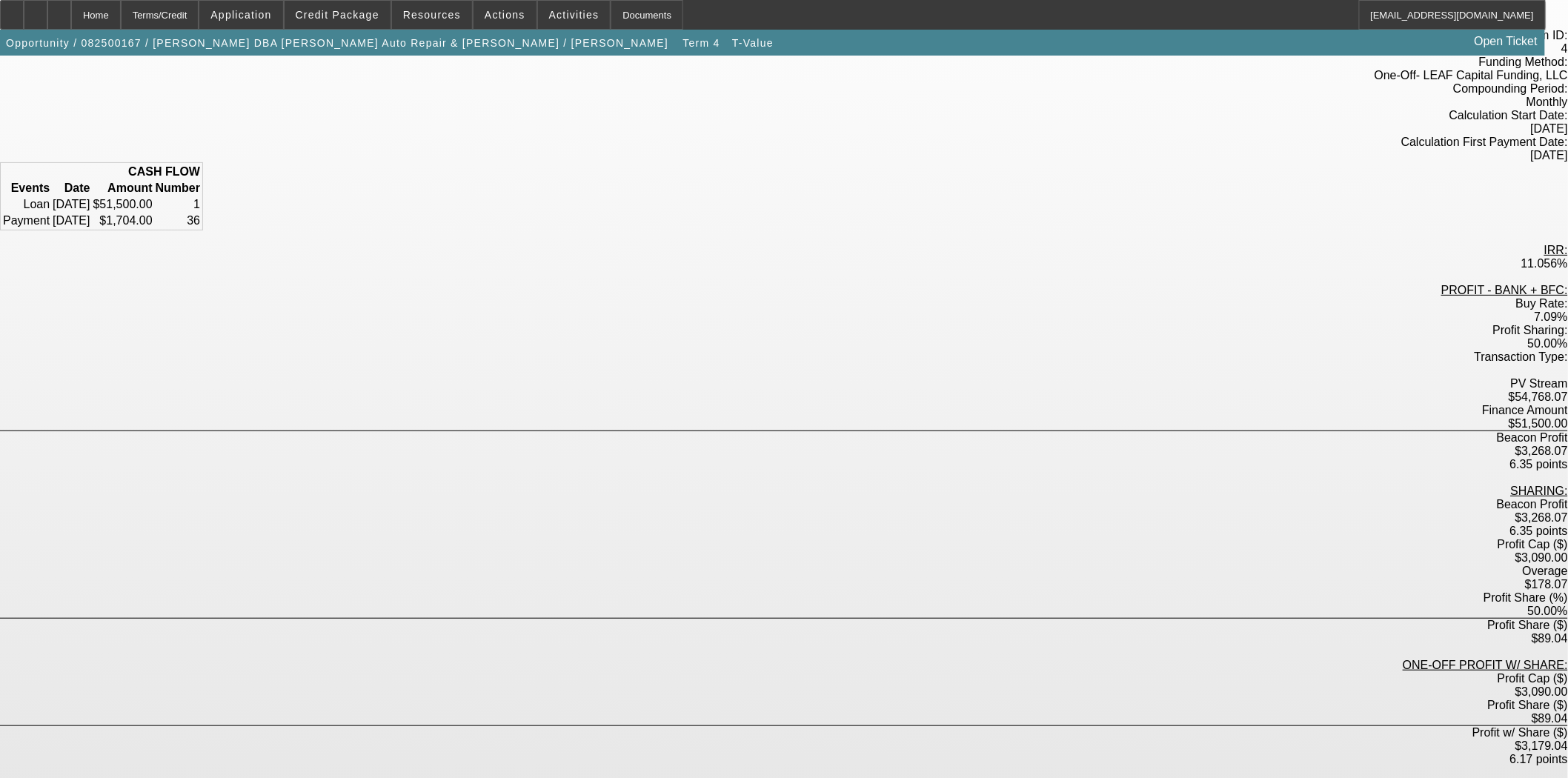
scroll to position [104, 0]
click at [121, 23] on div "Home" at bounding box center [96, 15] width 49 height 30
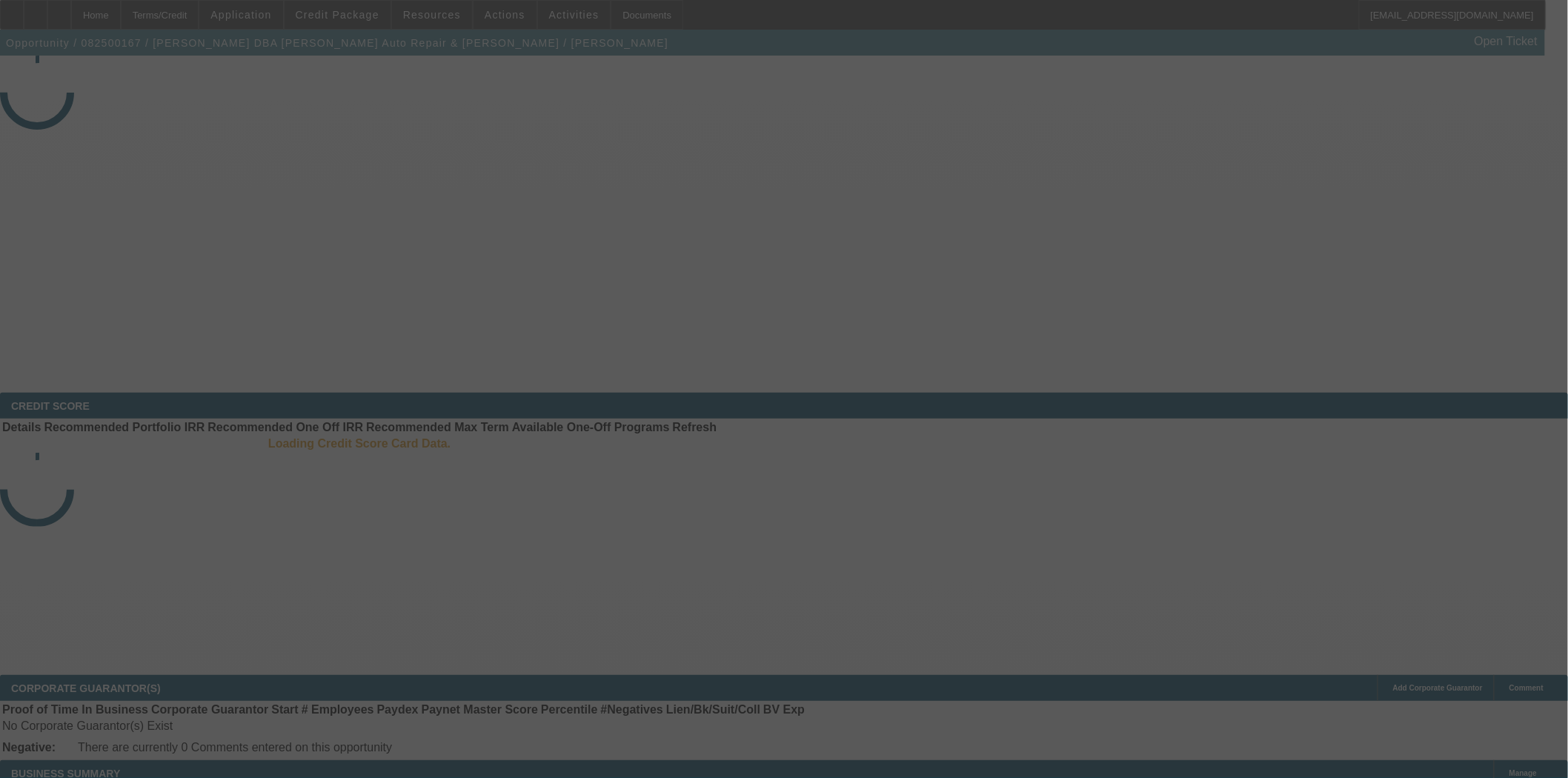
select select "3"
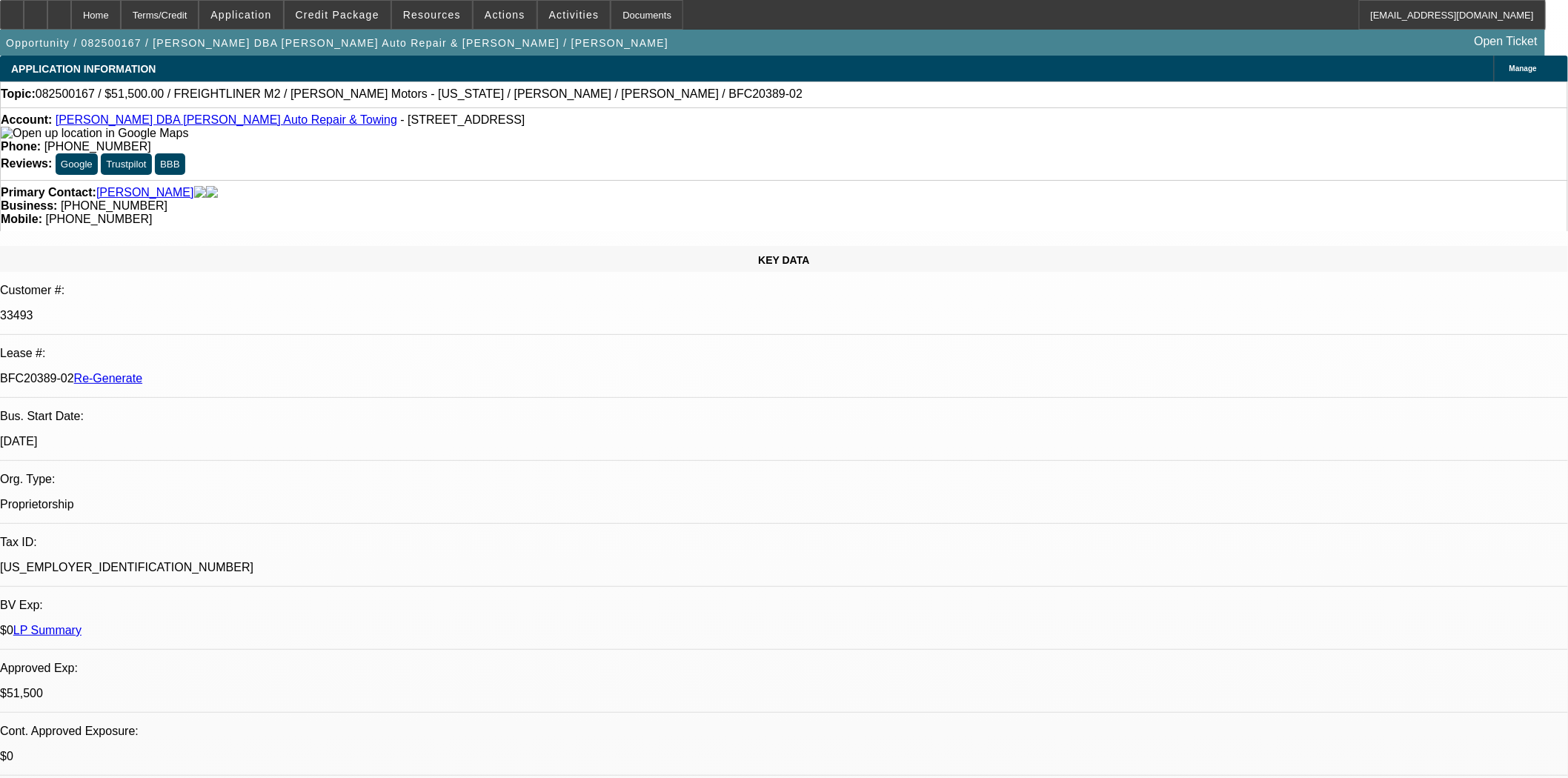
select select "0"
select select "2"
select select "0"
select select "6"
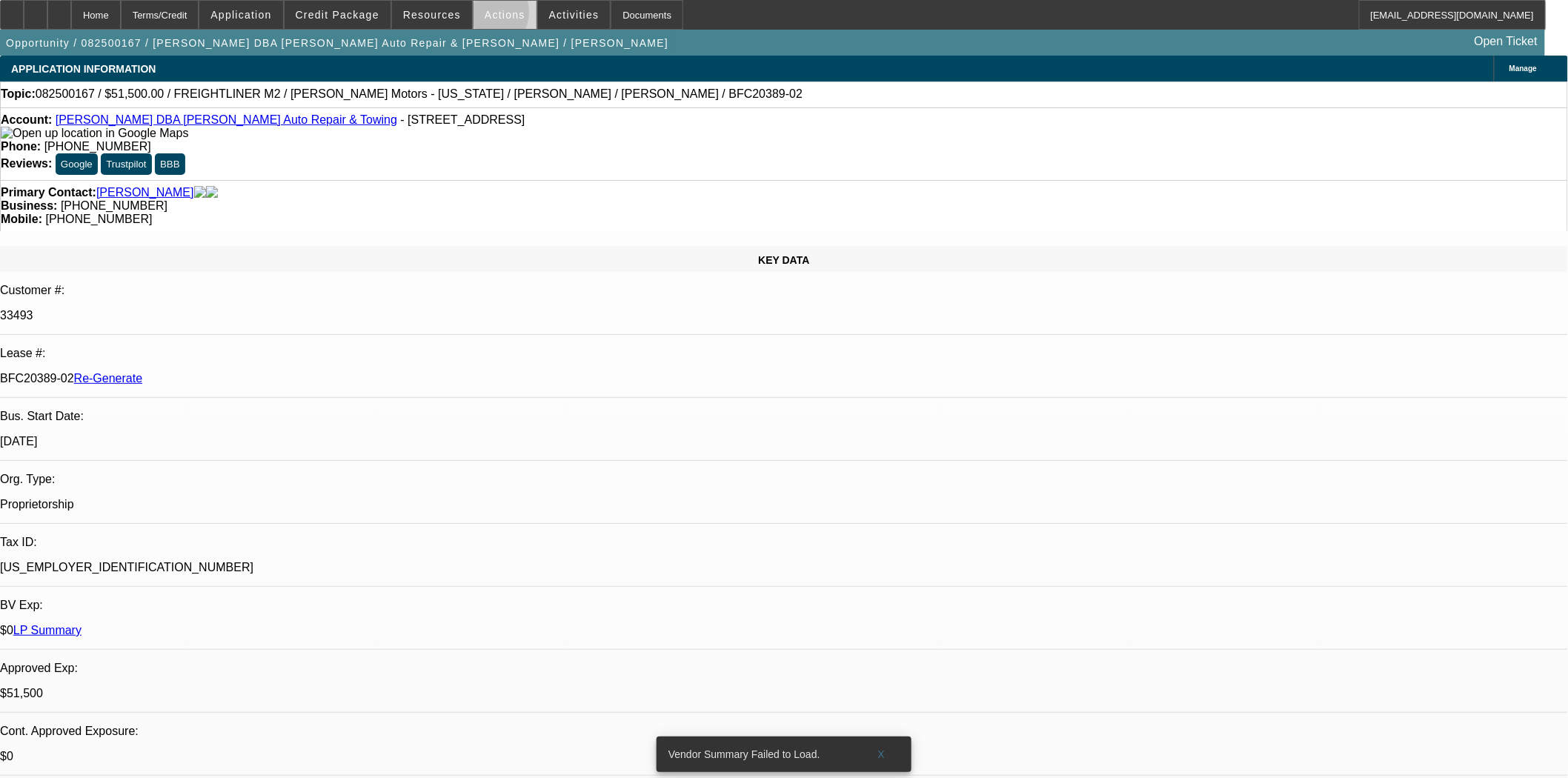
click at [485, 16] on span "Actions" at bounding box center [505, 14] width 41 height 12
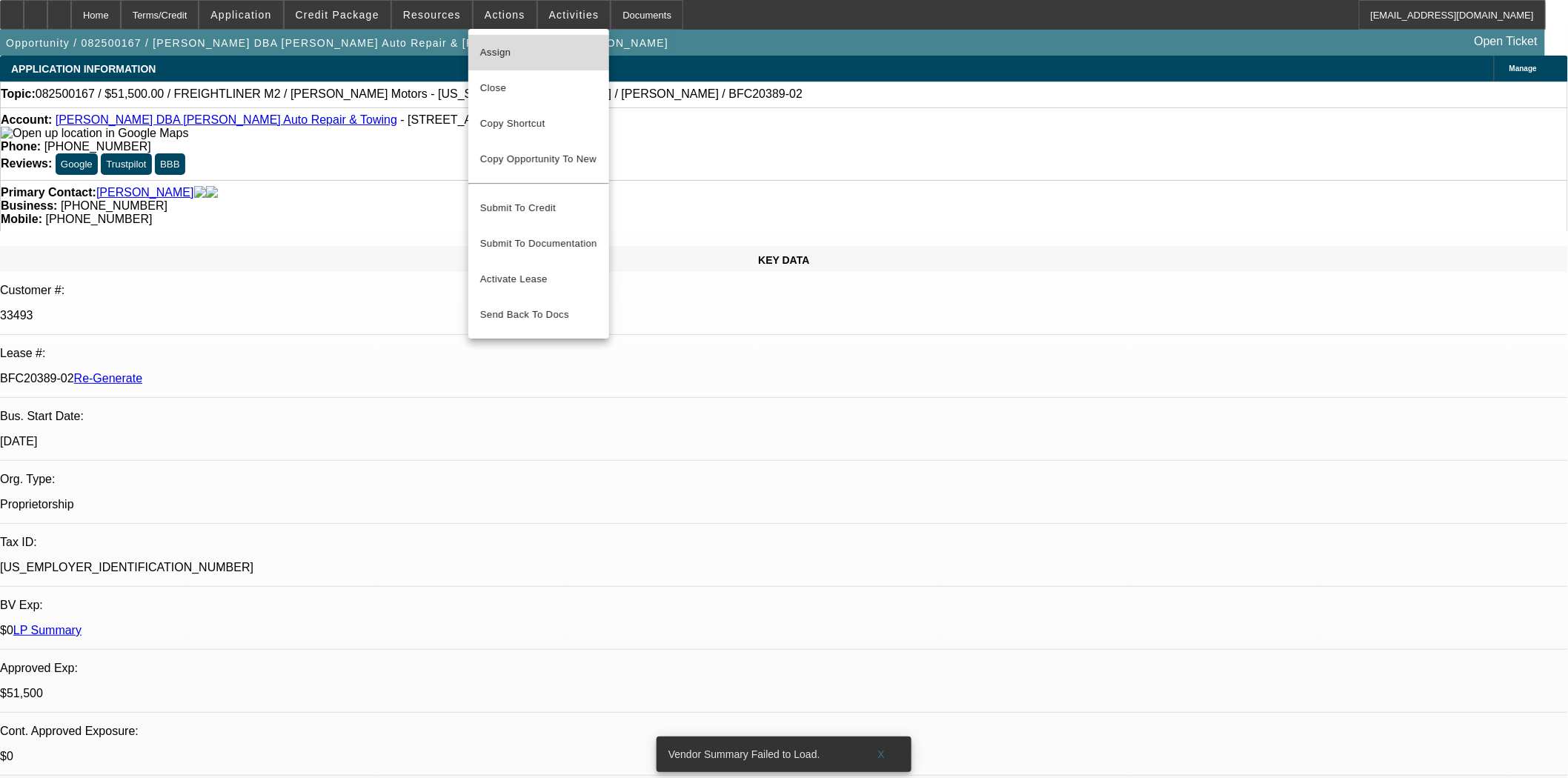
click at [501, 62] on button "Assign" at bounding box center [539, 52] width 141 height 35
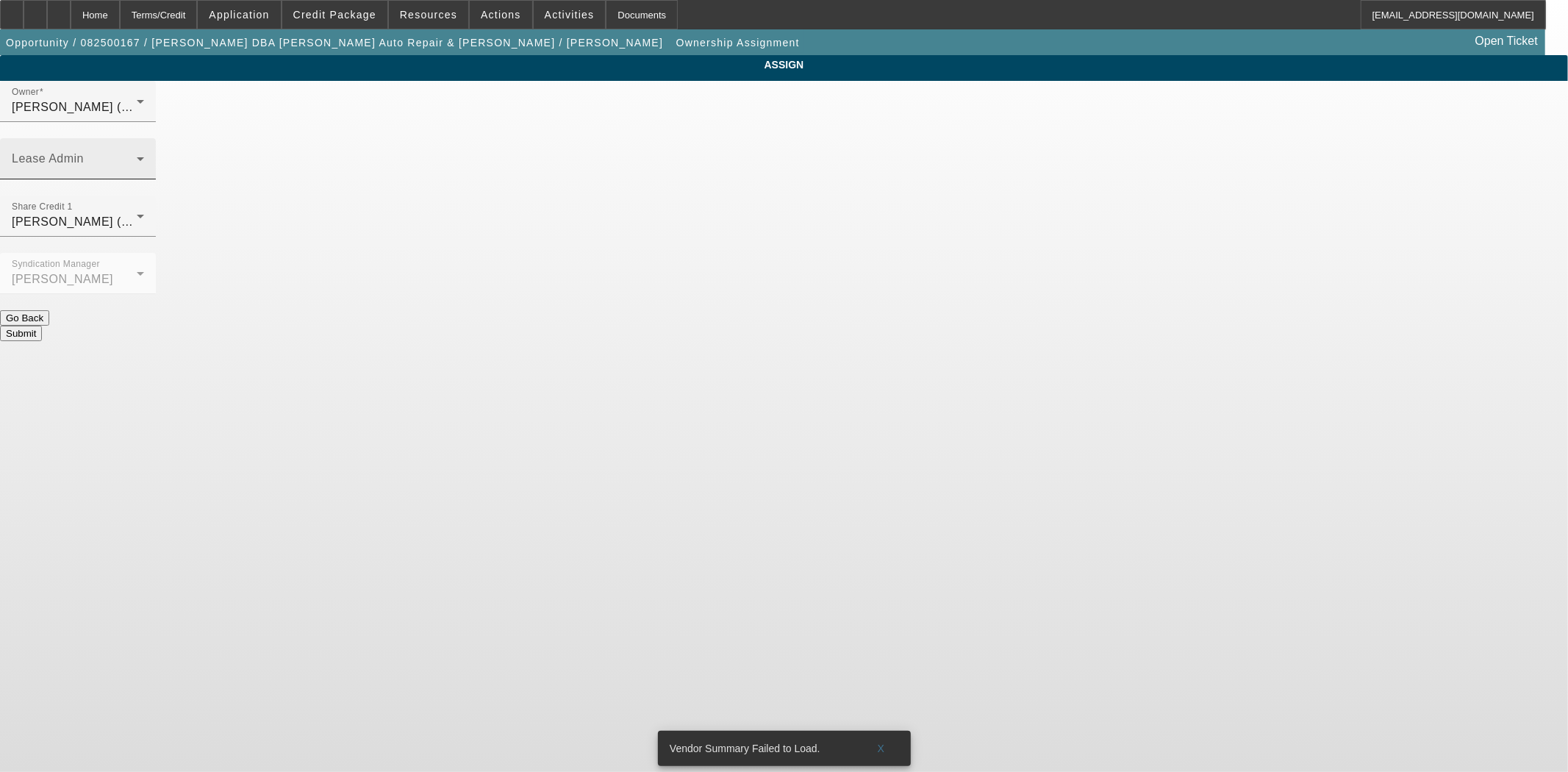
click at [144, 138] on div "Lease Admin" at bounding box center [78, 159] width 132 height 41
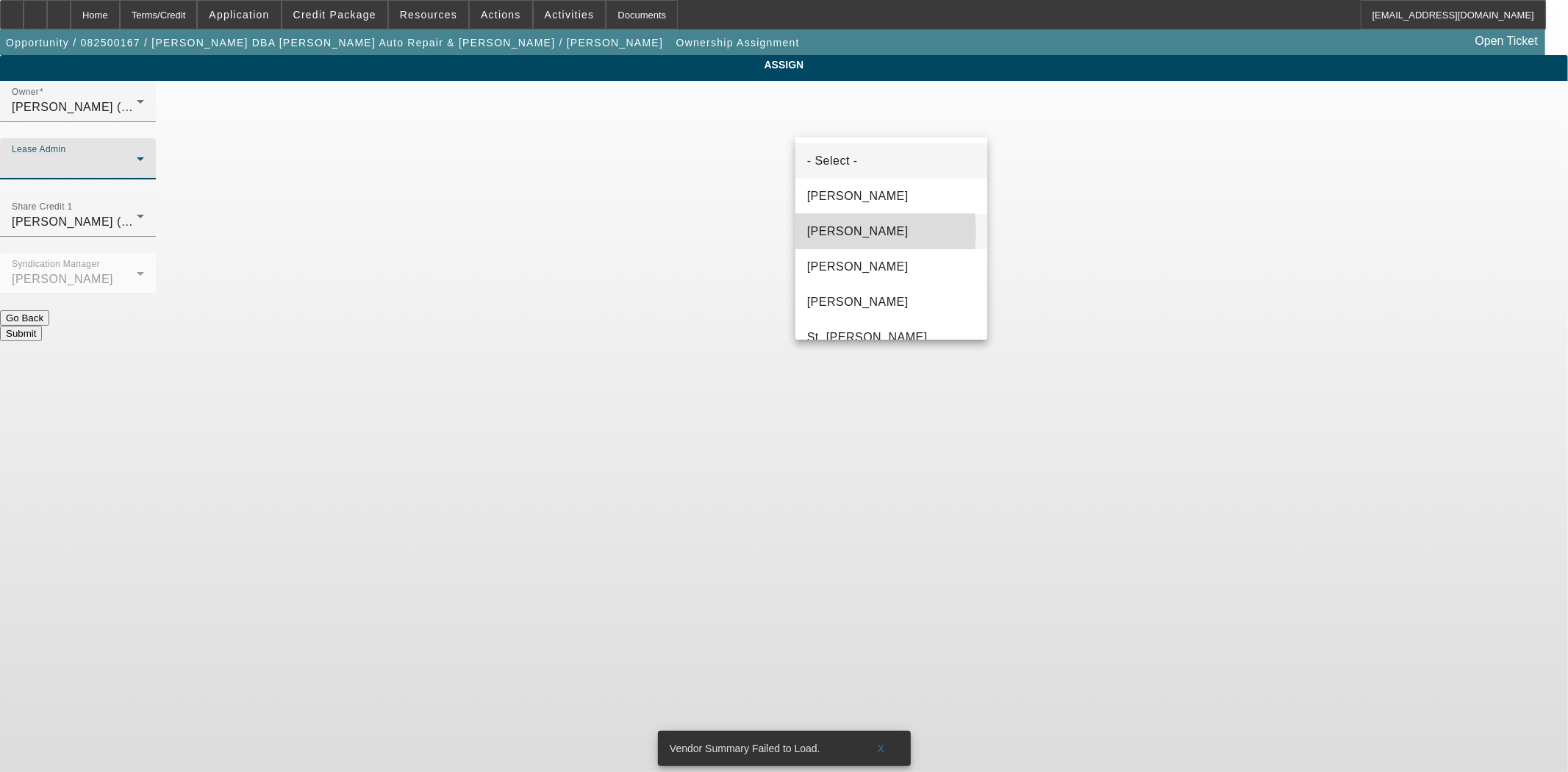
click at [842, 232] on span "[PERSON_NAME]" at bounding box center [858, 232] width 102 height 18
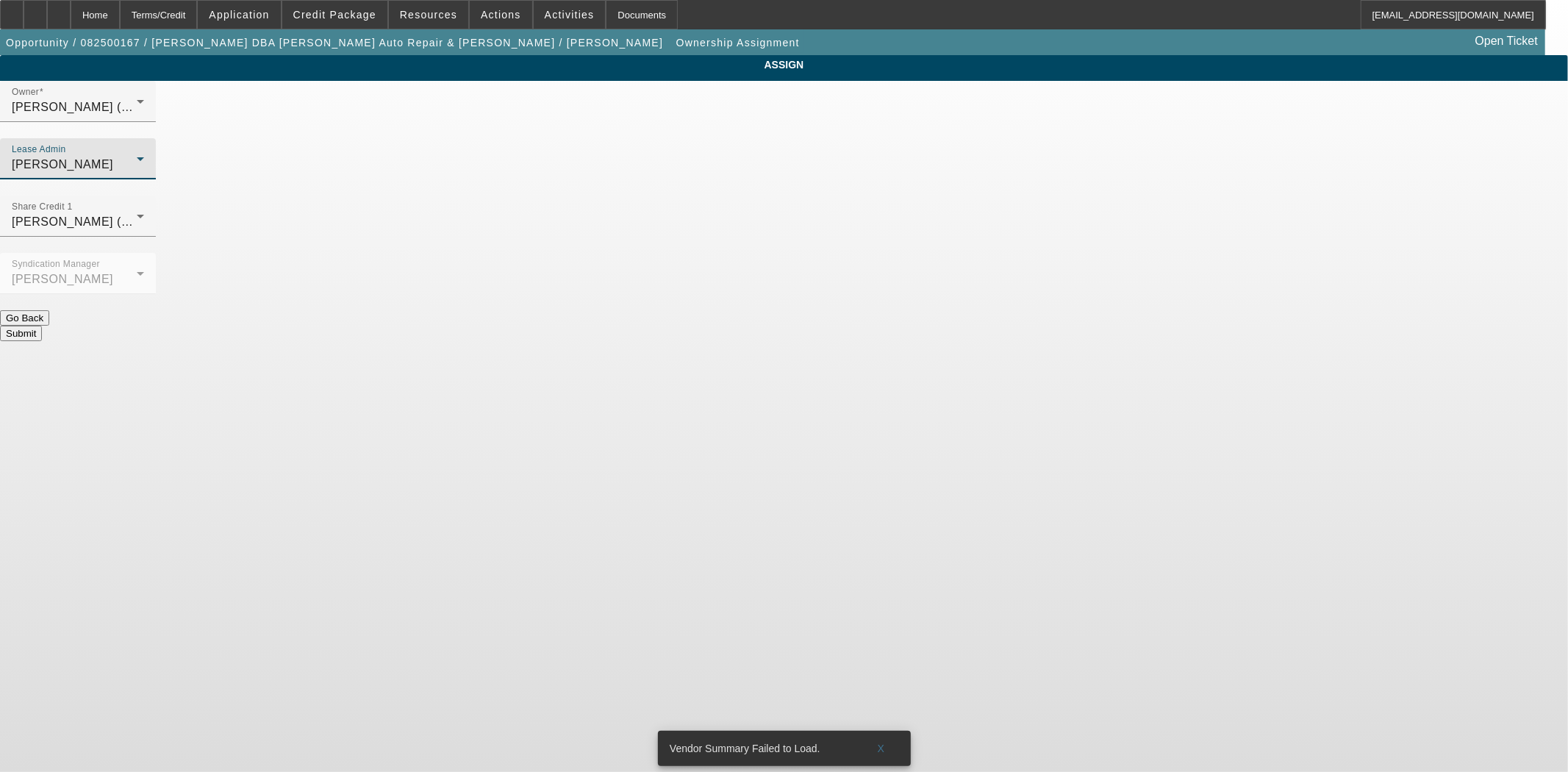
click at [42, 326] on button "Submit" at bounding box center [21, 334] width 42 height 16
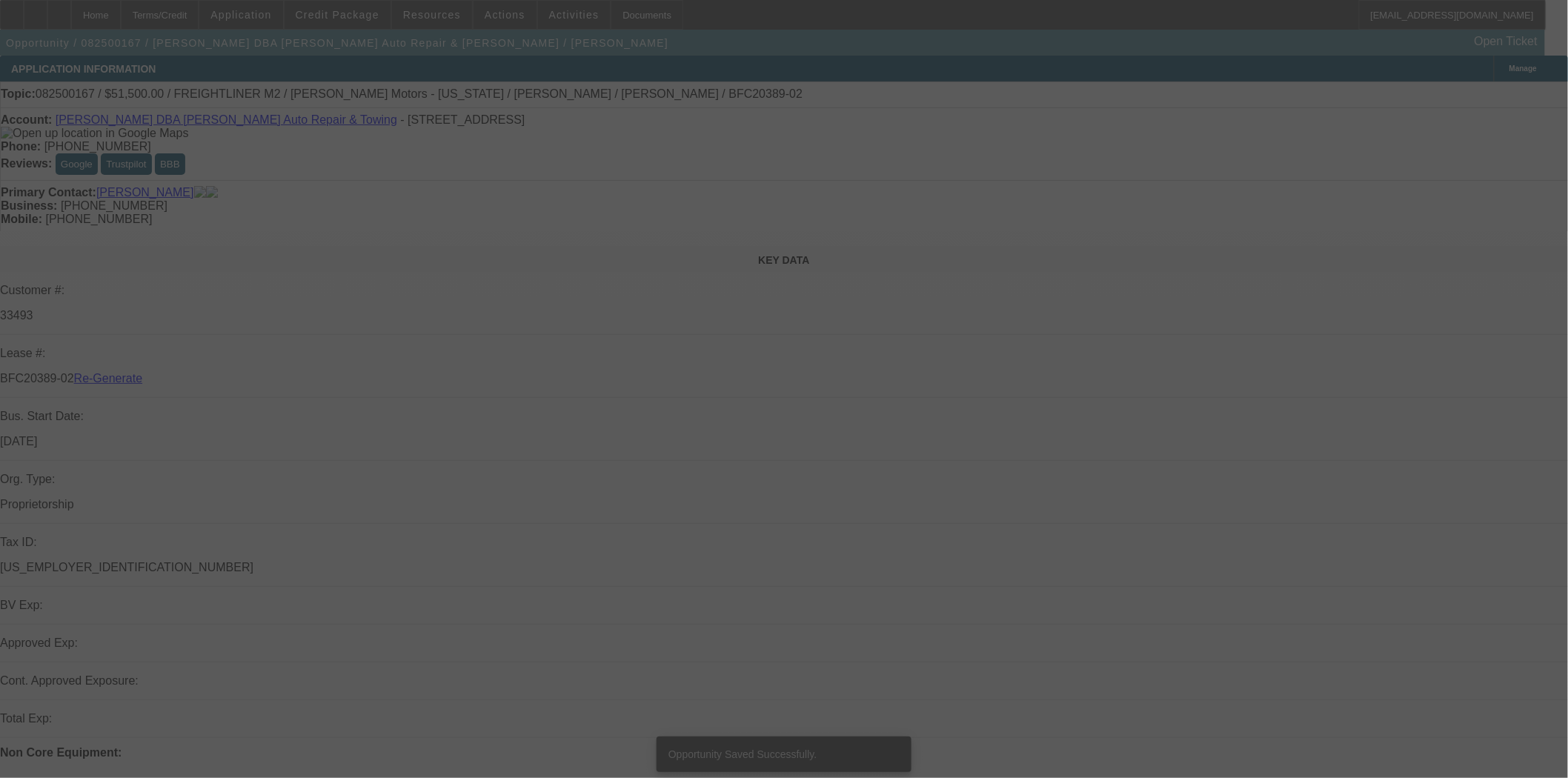
select select "3"
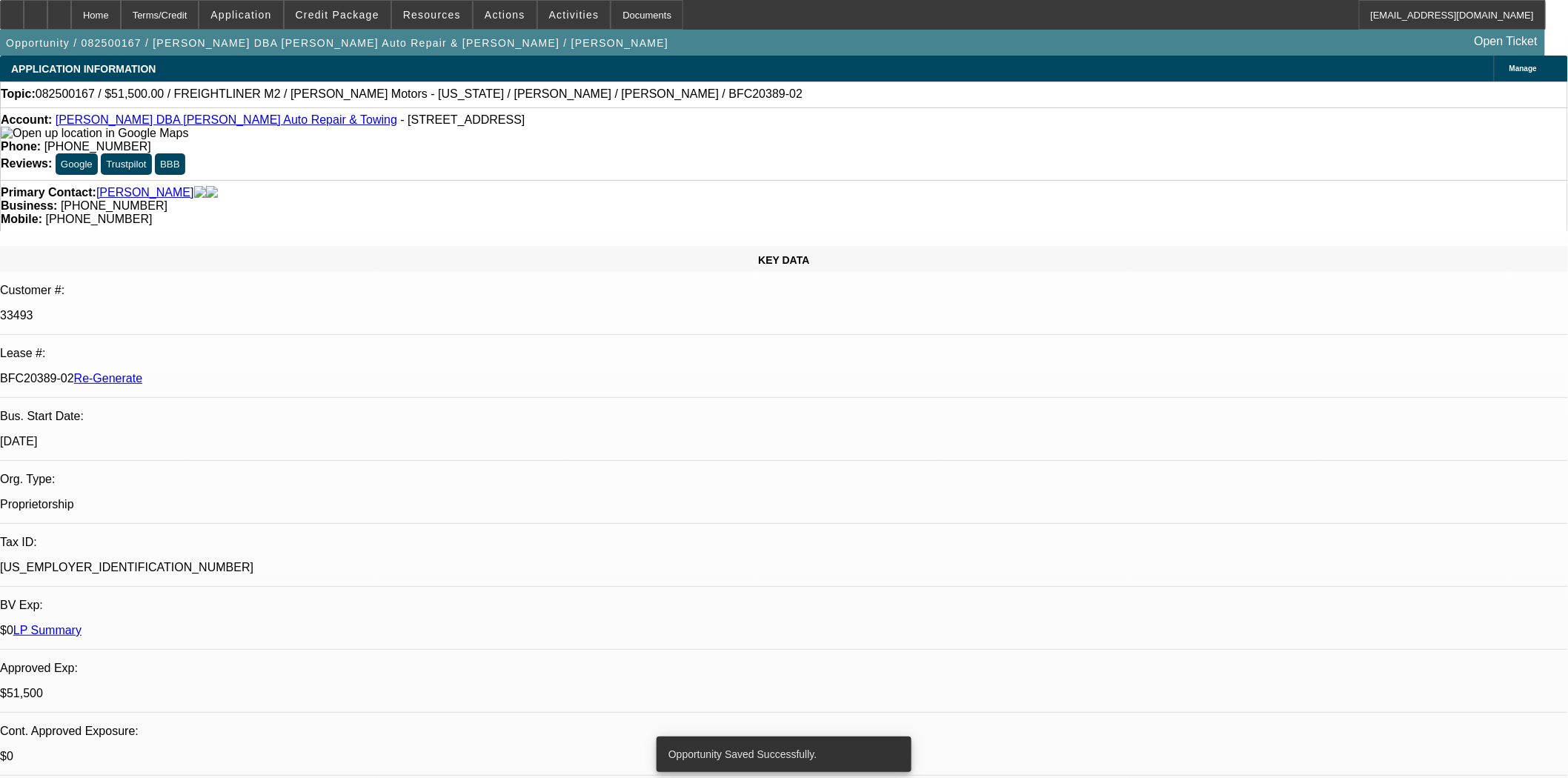
select select "0"
select select "2"
select select "0"
select select "6"
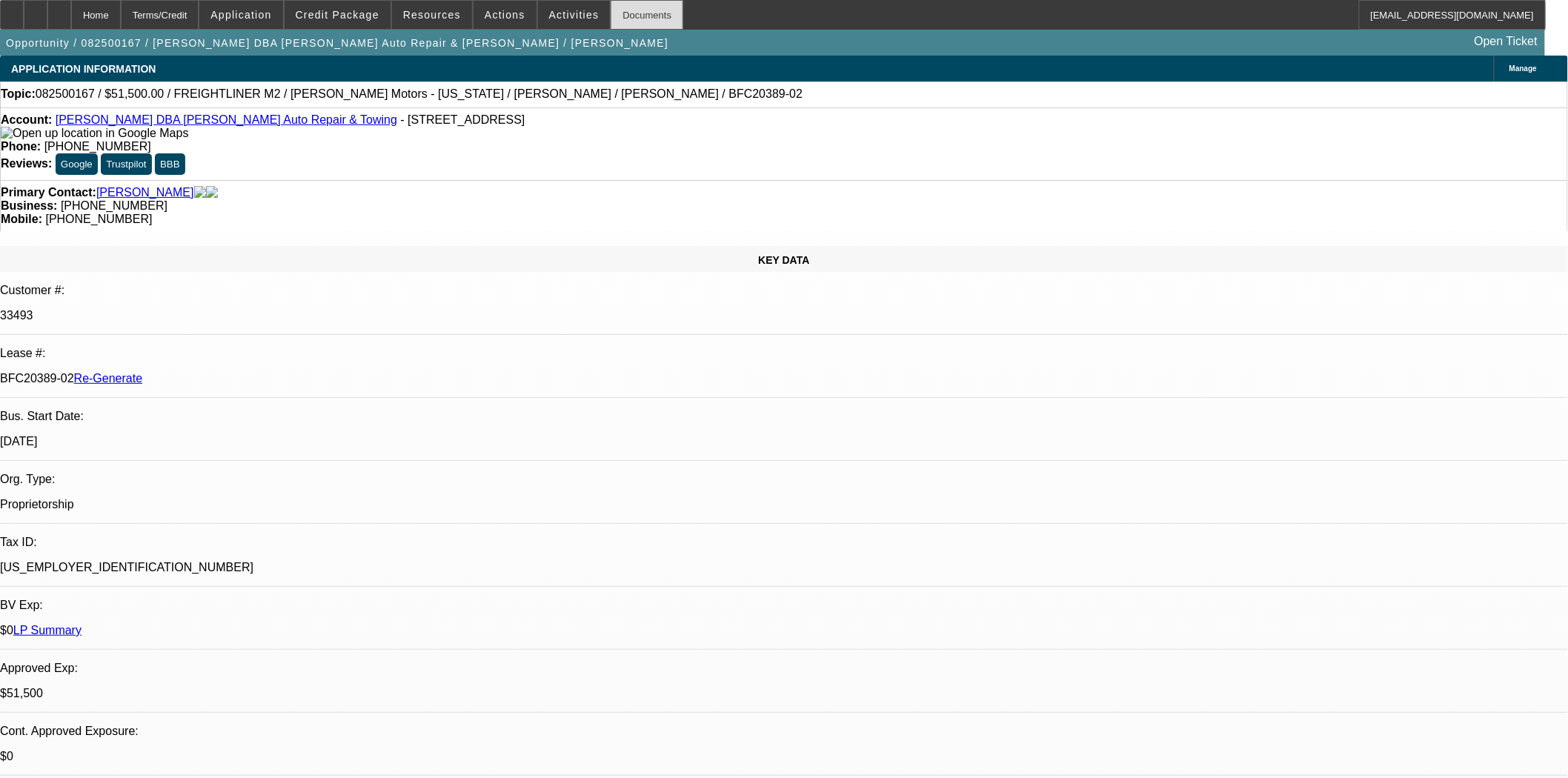
click at [611, 11] on div "Documents" at bounding box center [647, 15] width 73 height 30
